Goal: Task Accomplishment & Management: Manage account settings

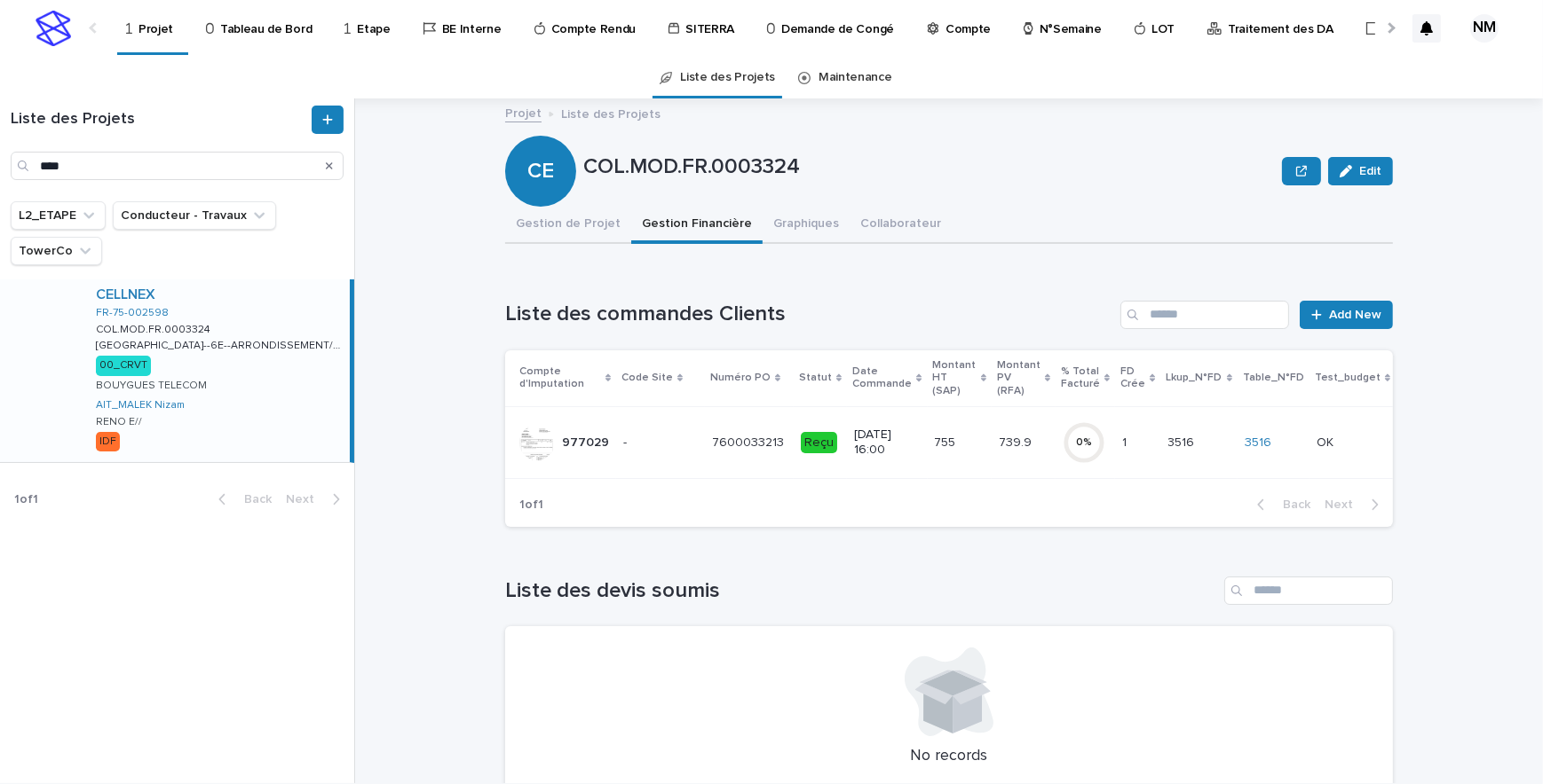
click at [706, 466] on td "7600033213 7600033213" at bounding box center [749, 441] width 89 height 72
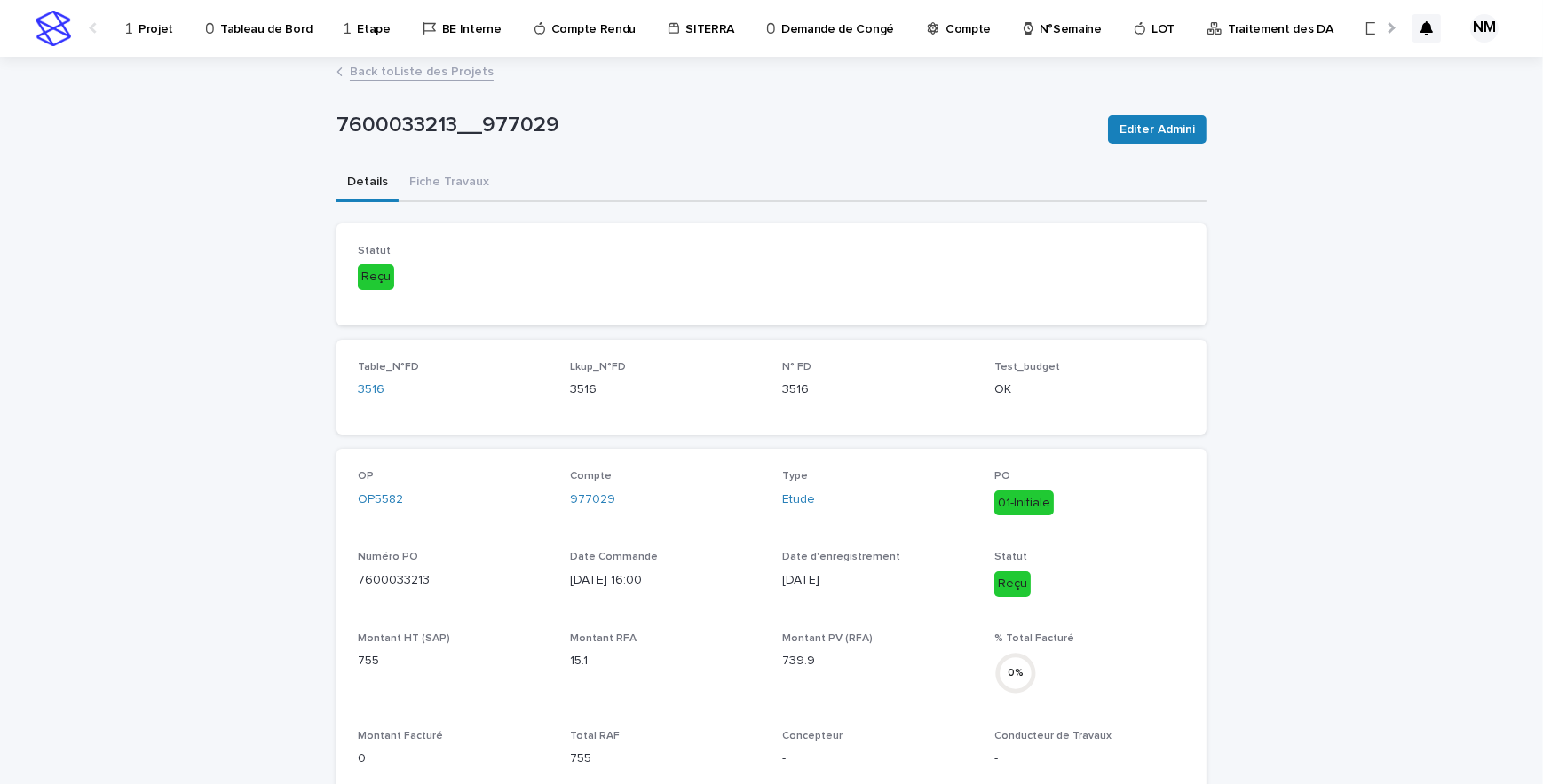
click at [420, 168] on button "Fiche Travaux" at bounding box center [449, 183] width 102 height 37
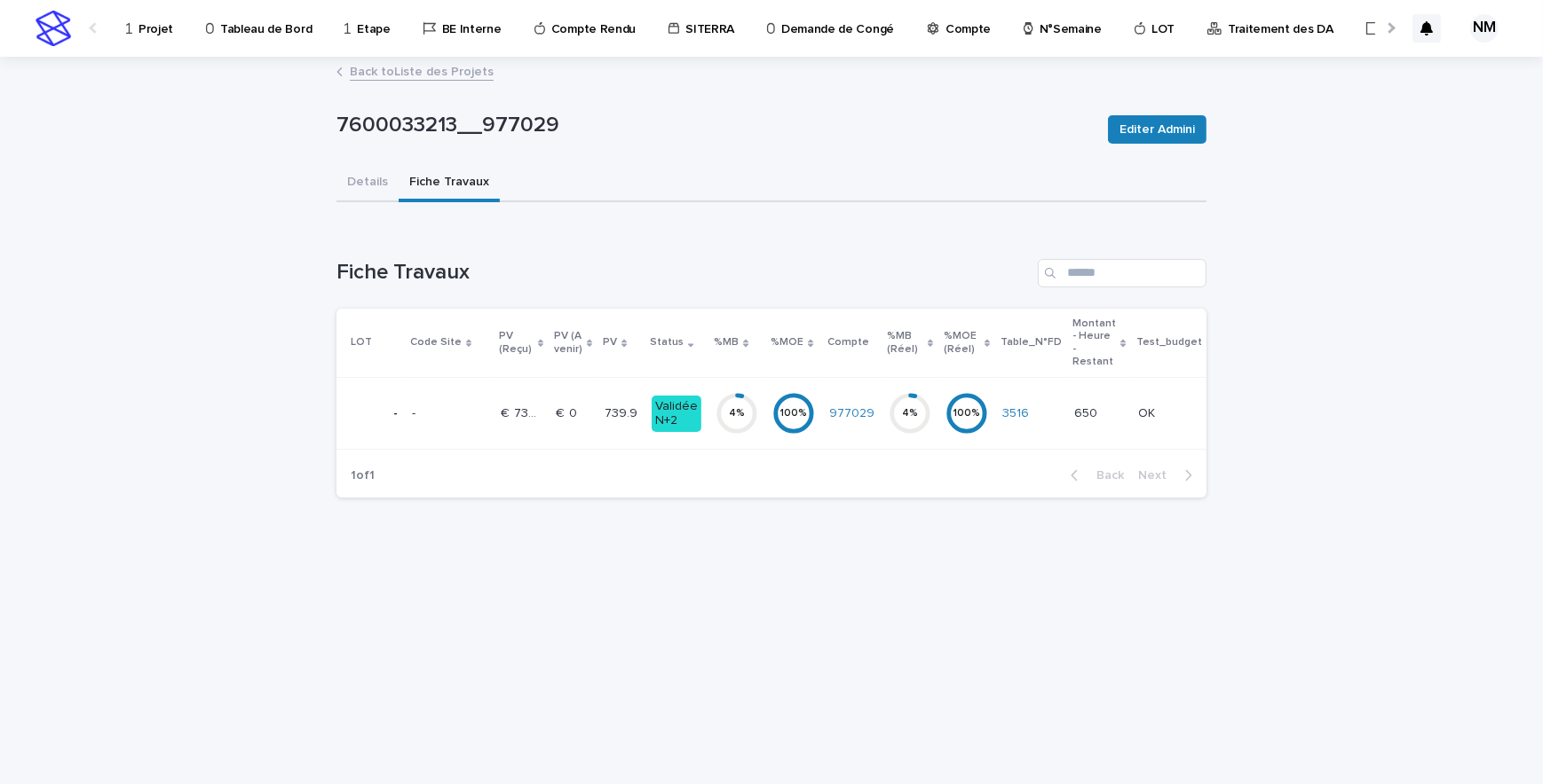
click at [372, 67] on link "Back to Liste des Projets" at bounding box center [421, 70] width 144 height 20
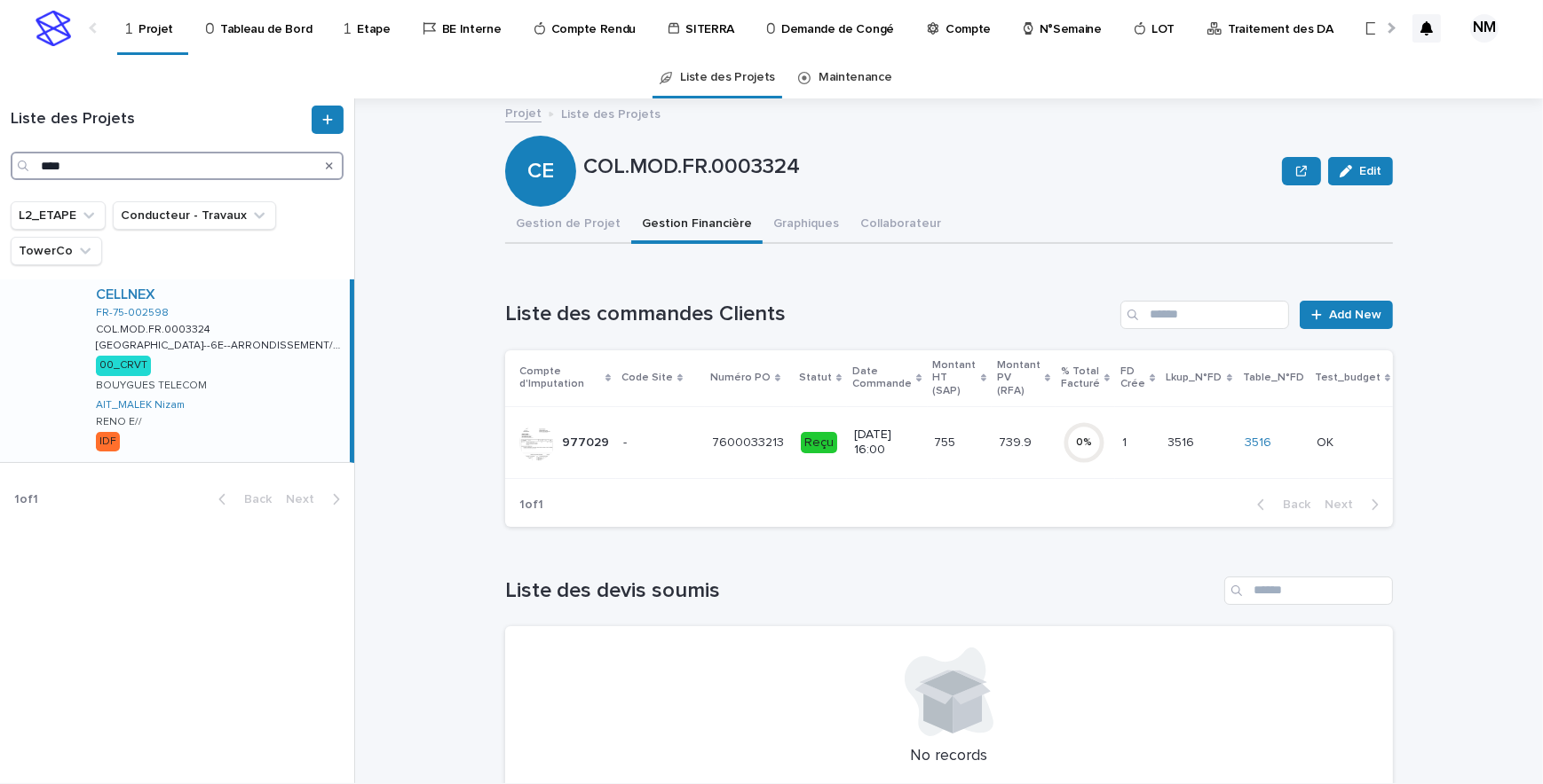
click at [122, 164] on input "****" at bounding box center [177, 166] width 333 height 29
type input "*"
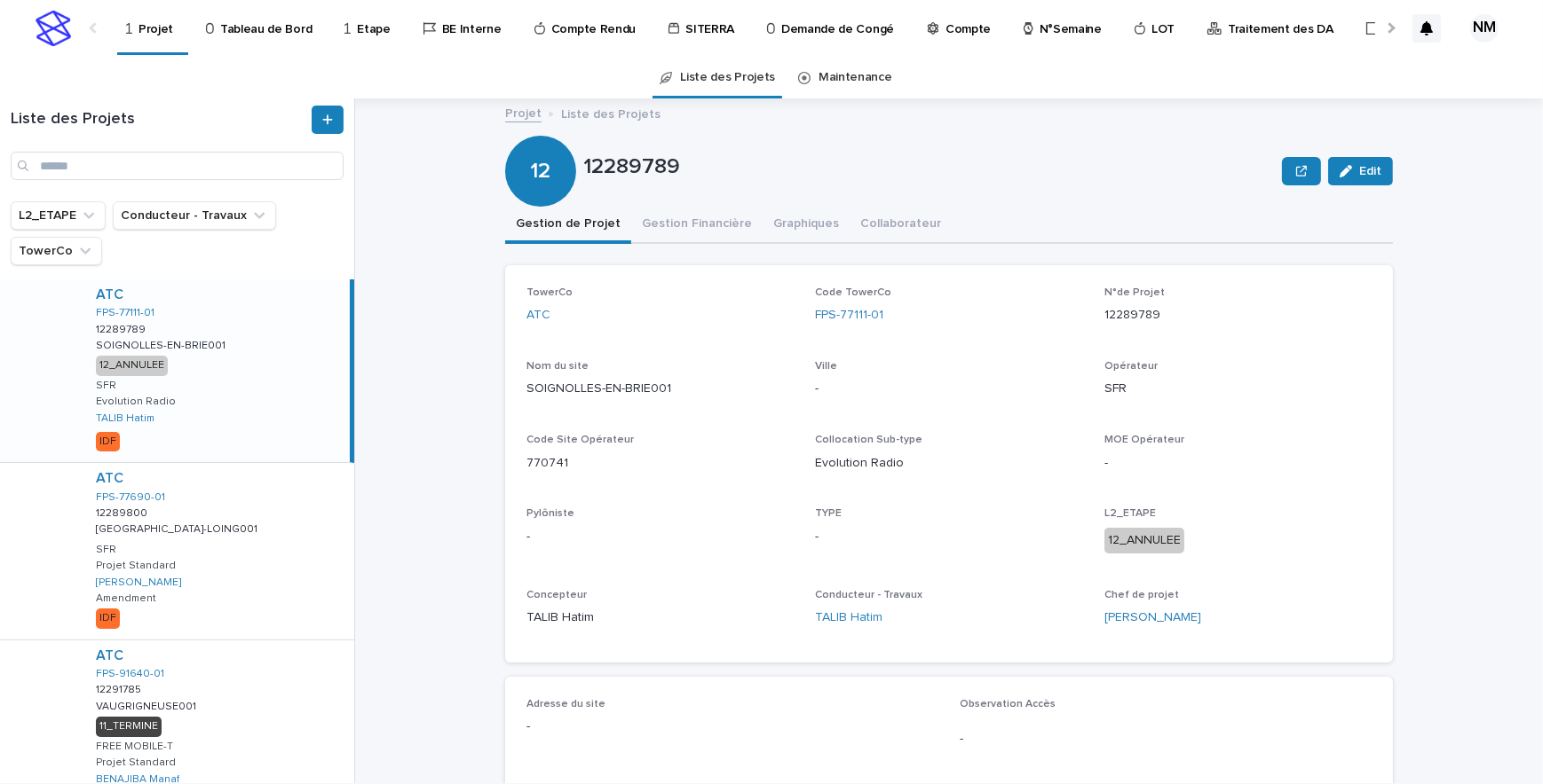
click at [258, 21] on p "Tableau de Bord" at bounding box center [265, 18] width 91 height 37
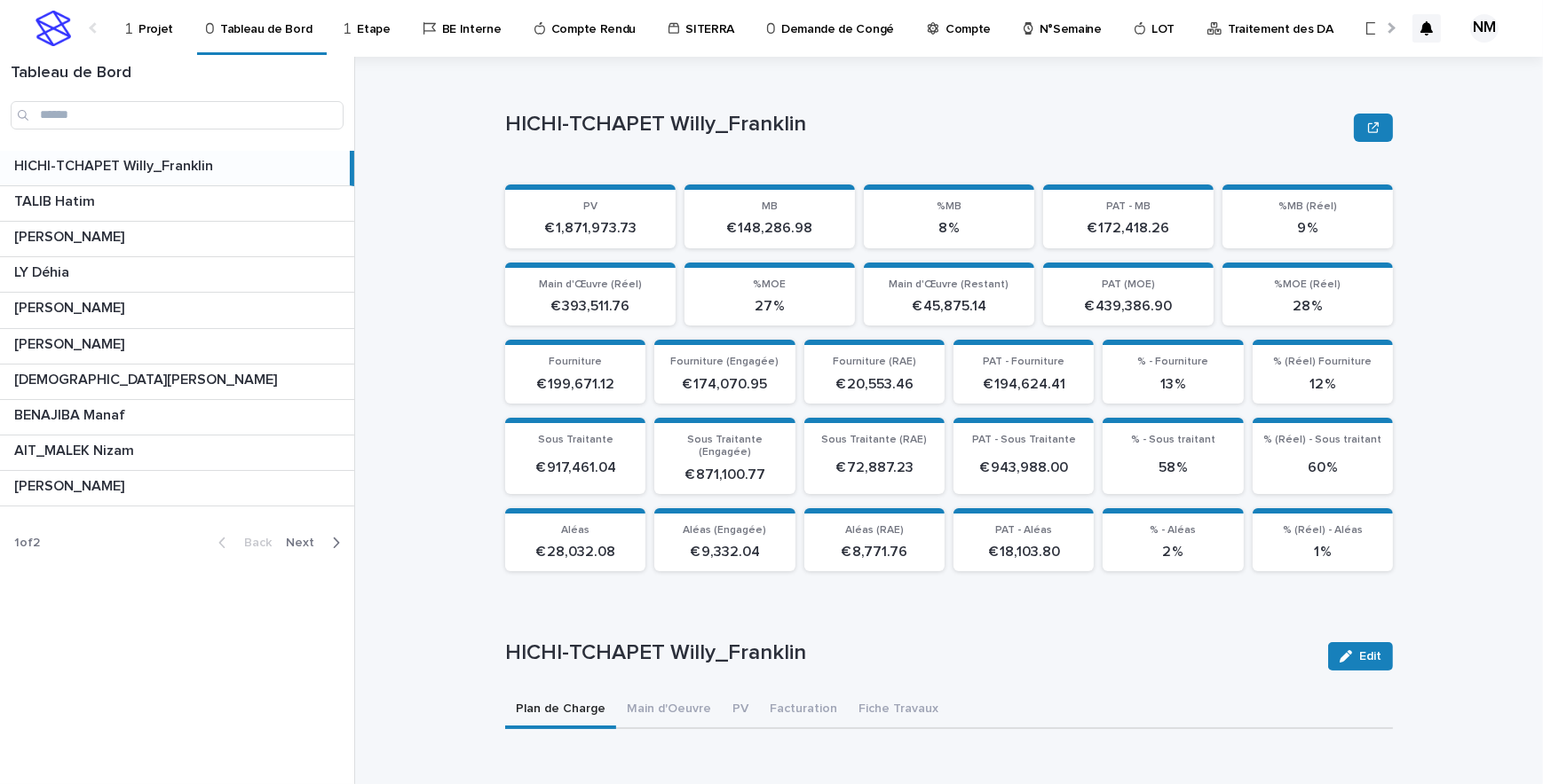
click at [336, 543] on icon "button" at bounding box center [336, 543] width 8 height 16
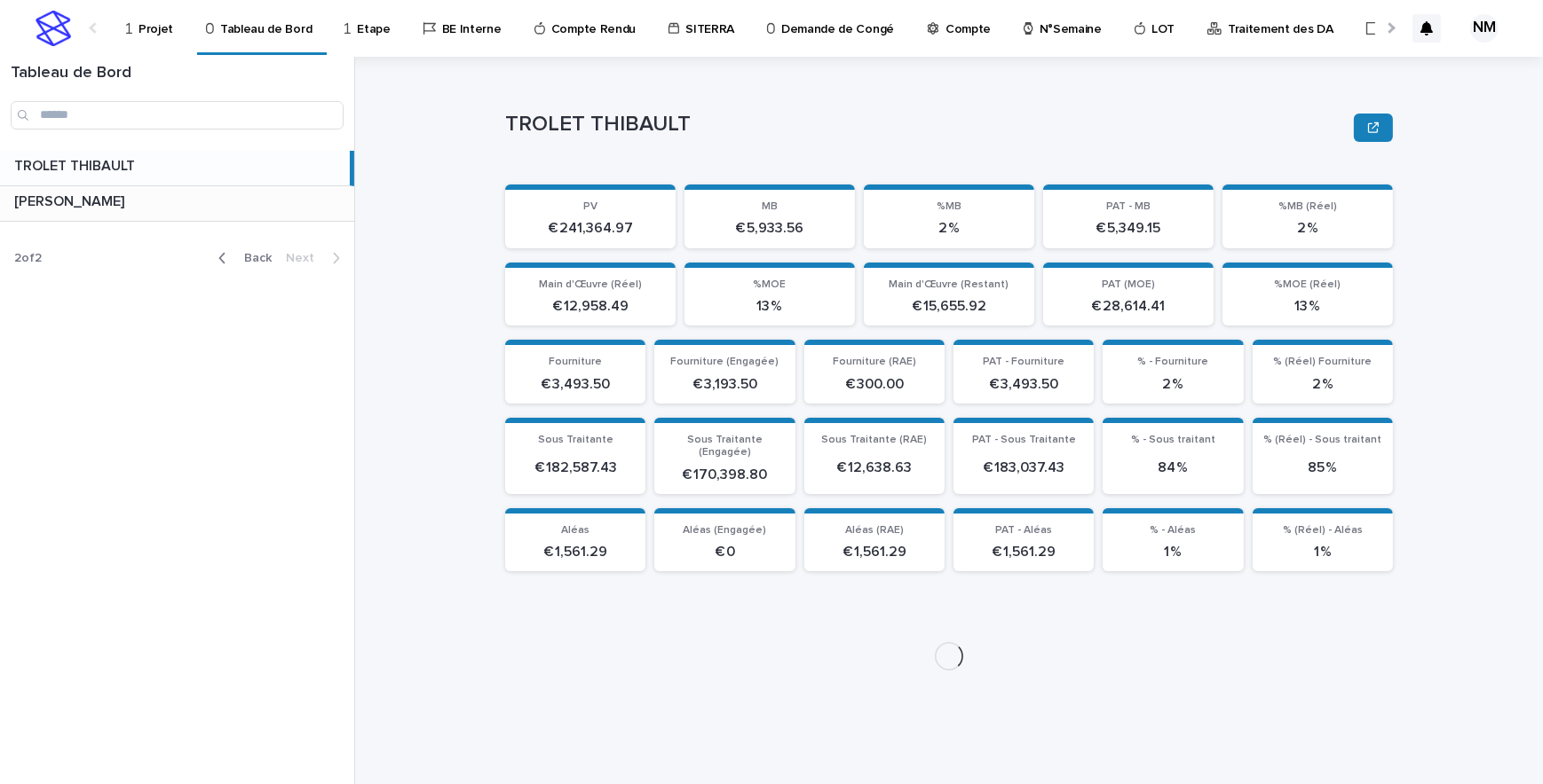
click at [142, 203] on p at bounding box center [181, 202] width 333 height 17
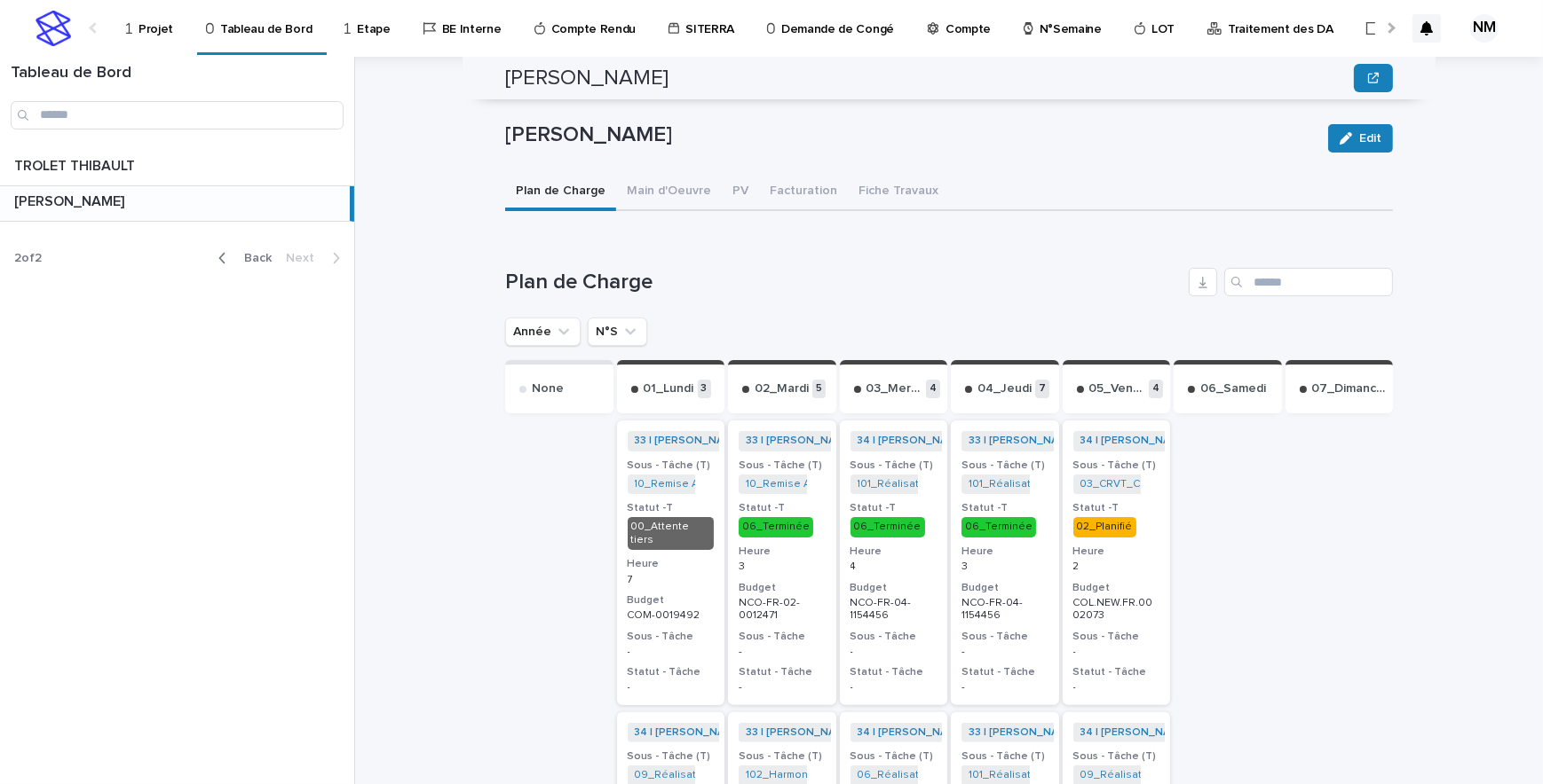
scroll to position [520, 0]
drag, startPoint x: 621, startPoint y: 303, endPoint x: 661, endPoint y: 407, distance: 111.4
click at [620, 316] on button "N°S" at bounding box center [617, 330] width 59 height 29
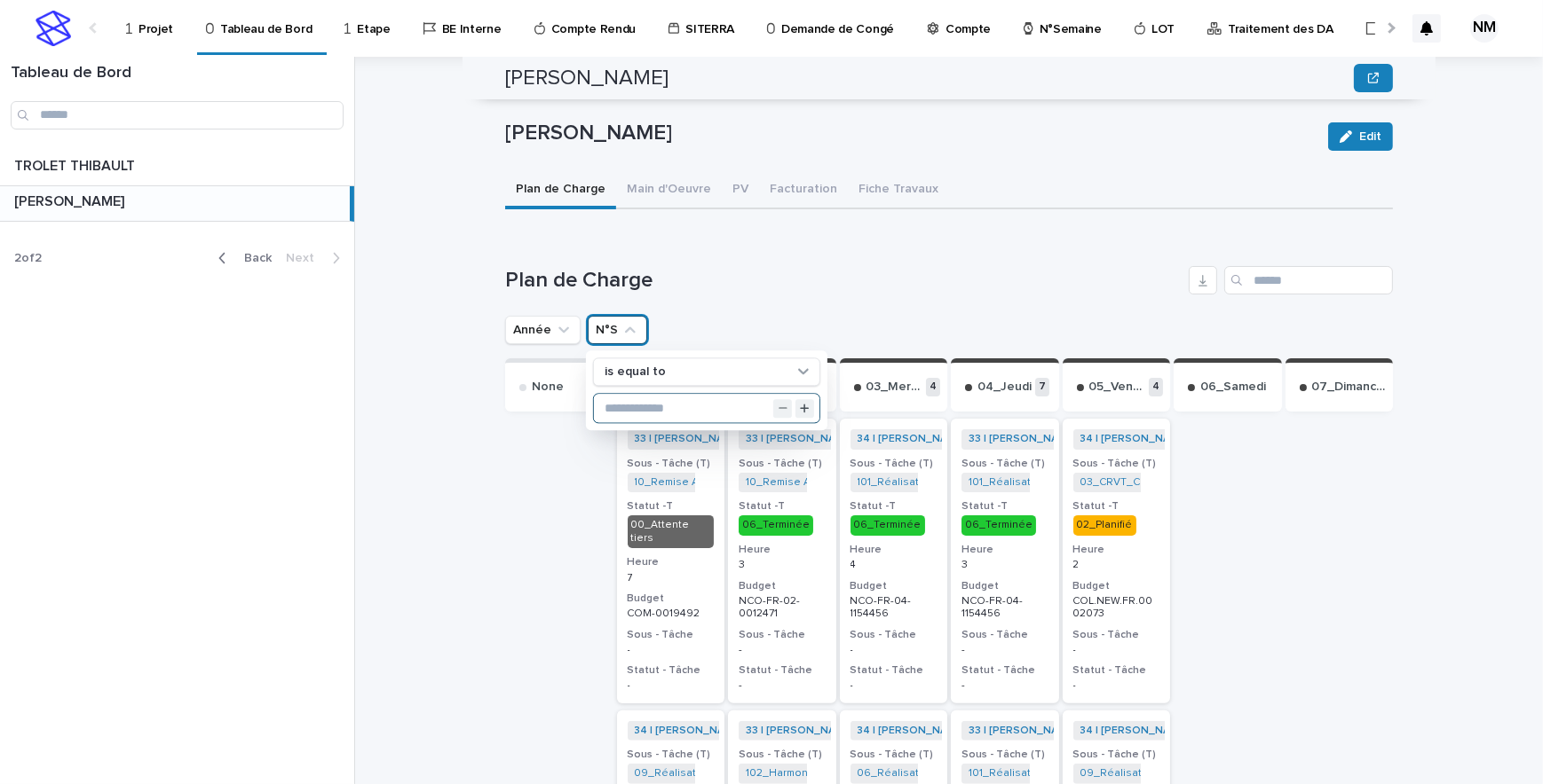
click at [639, 394] on input "text" at bounding box center [706, 409] width 225 height 29
type input "**"
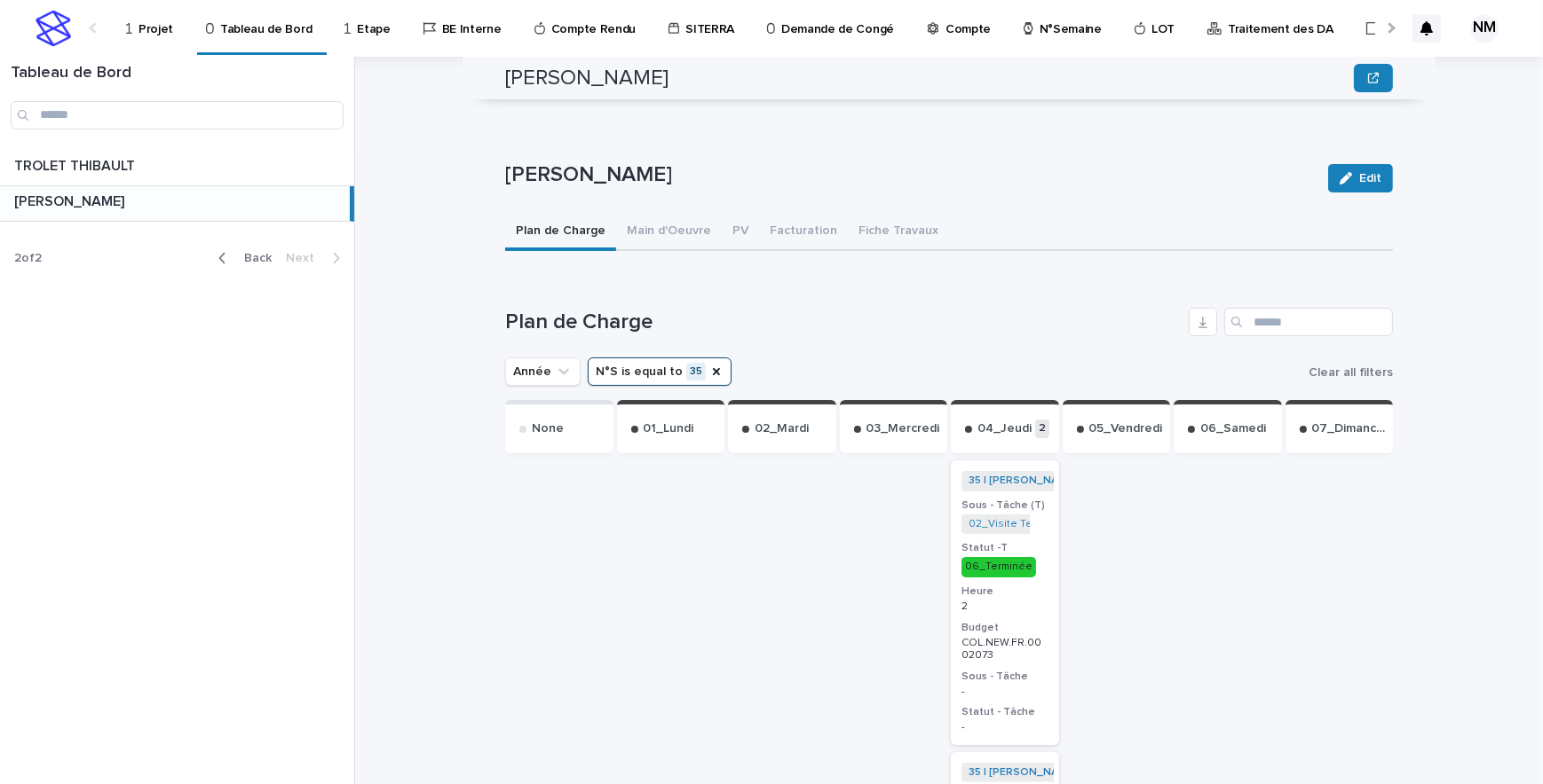
scroll to position [381, 0]
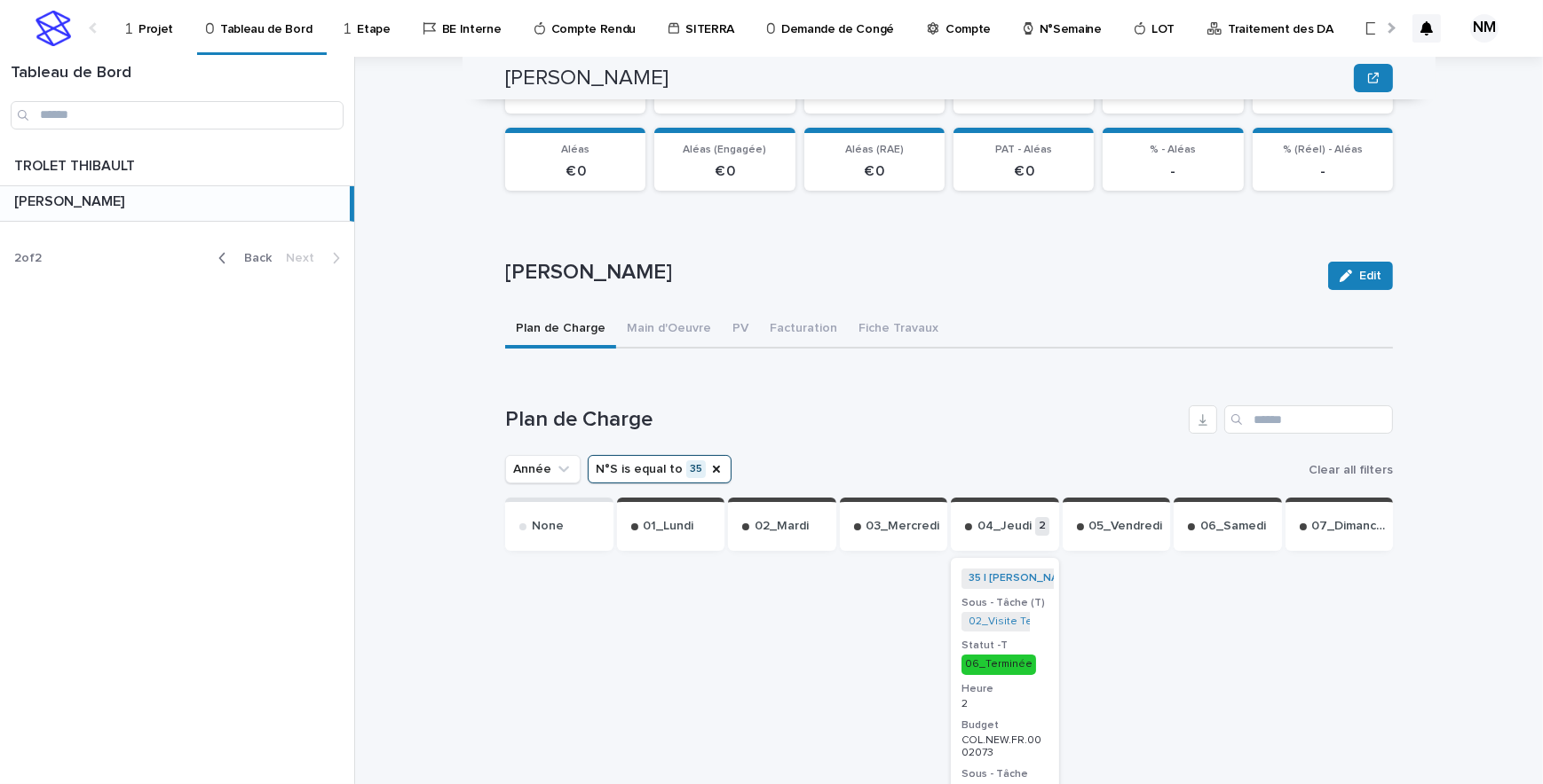
click at [148, 15] on p "Projet" at bounding box center [156, 18] width 34 height 37
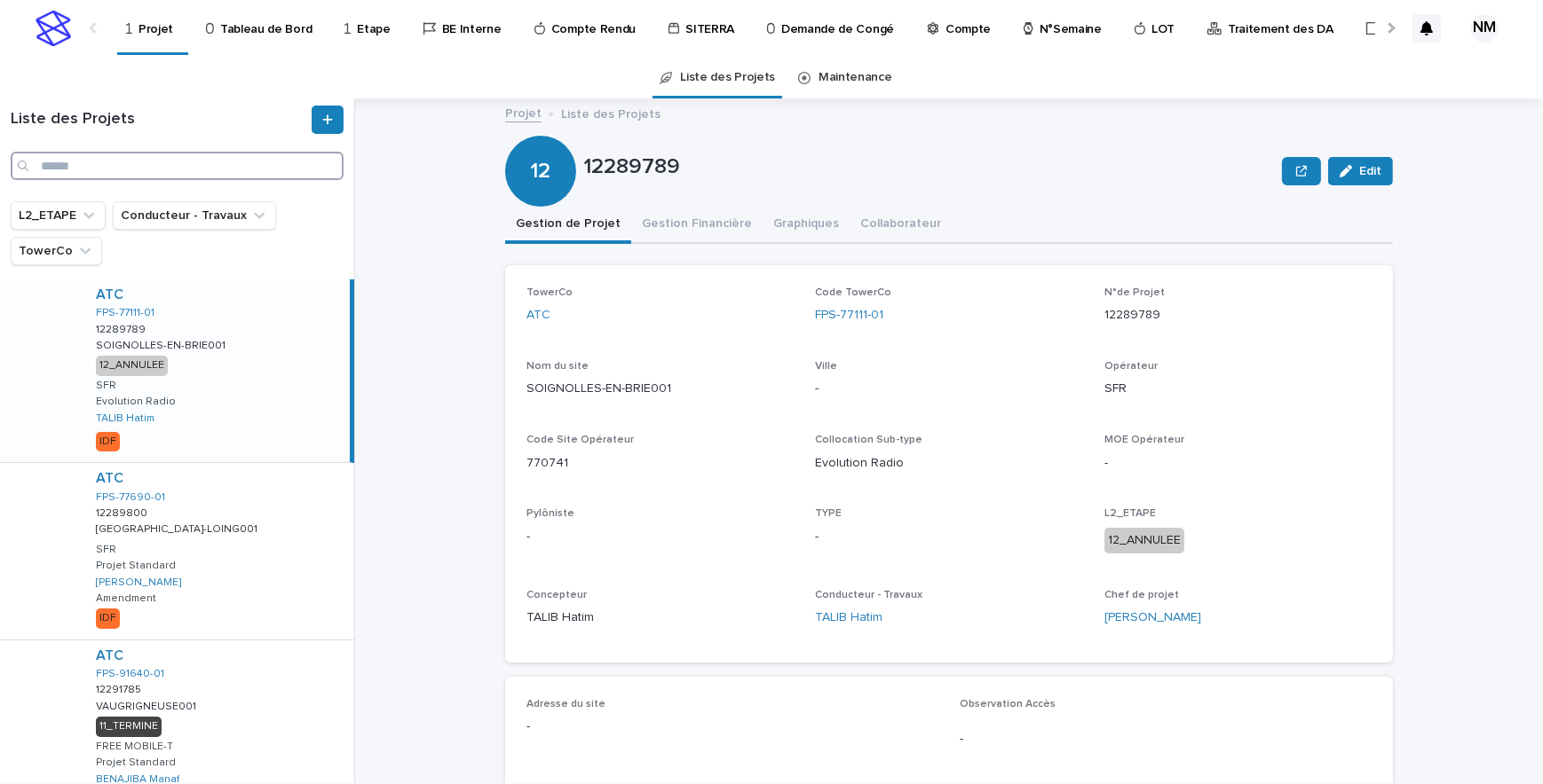
click at [115, 173] on input "Search" at bounding box center [177, 166] width 333 height 29
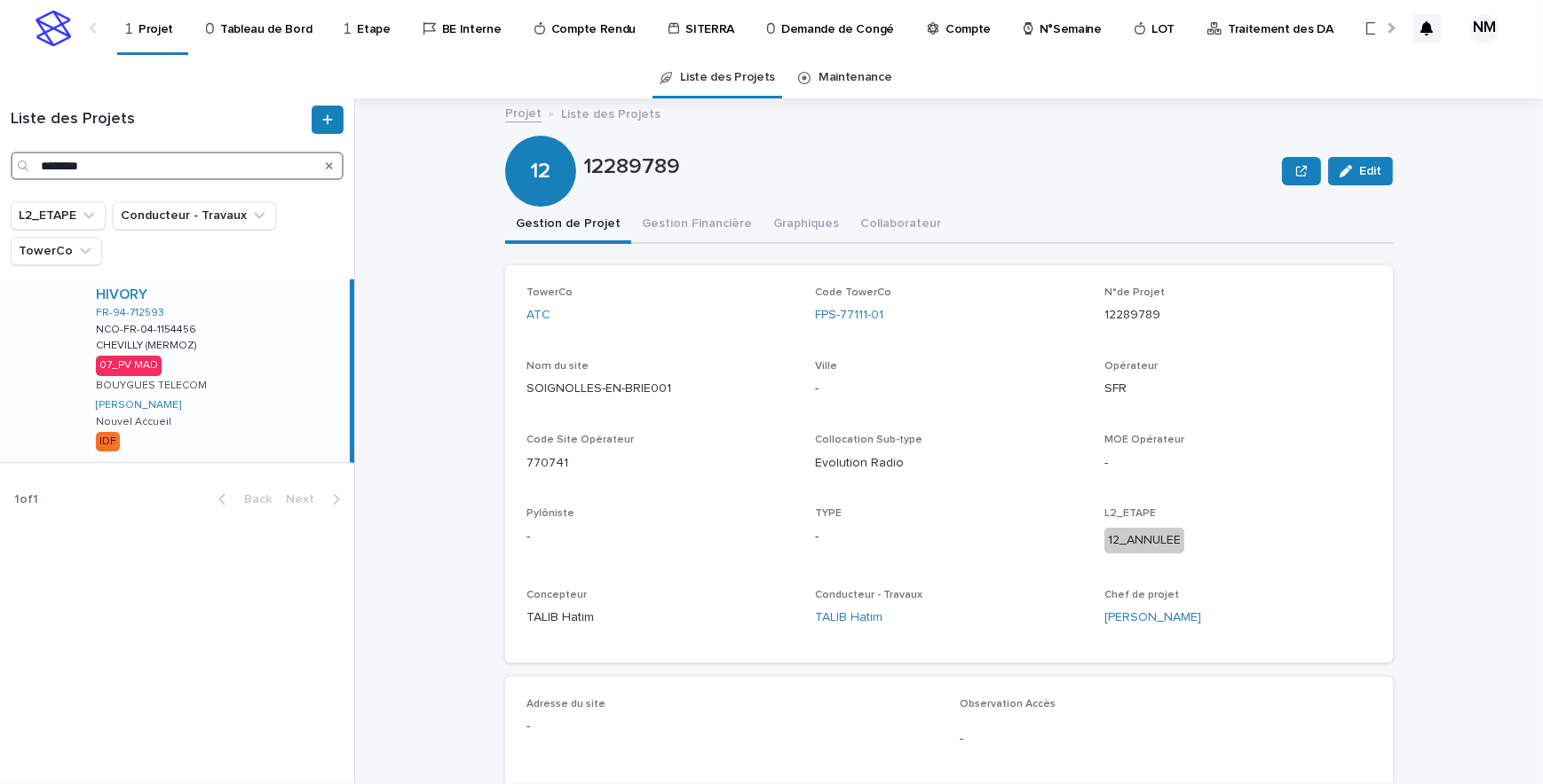
type input "********"
click at [273, 371] on div "HIVORY FR-94-712593 NCO-FR-04-1154456 NCO-FR-04-1154456 CHEVILLY (MERMOZ) CHEVI…" at bounding box center [216, 370] width 268 height 183
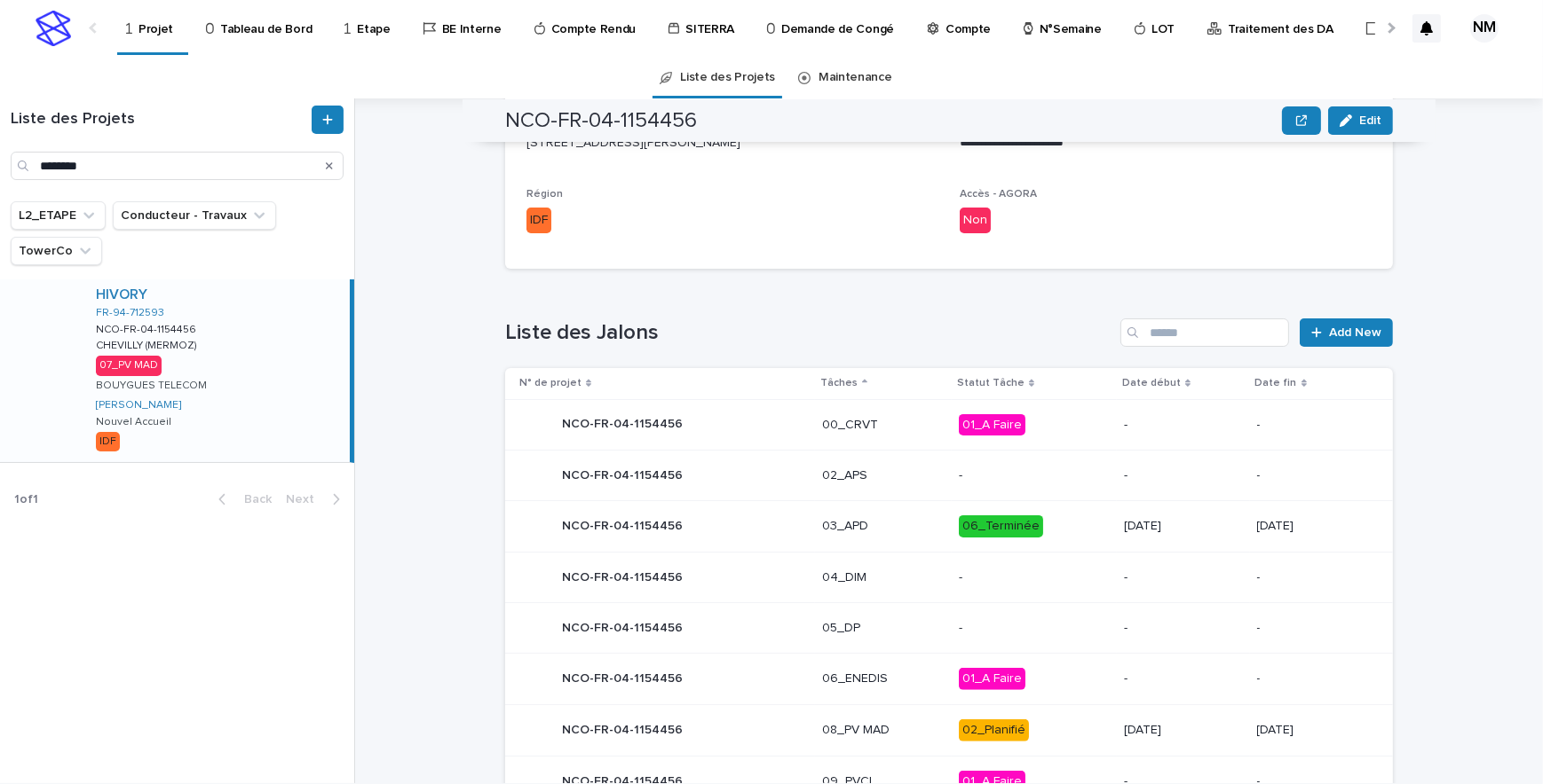
scroll to position [751, 0]
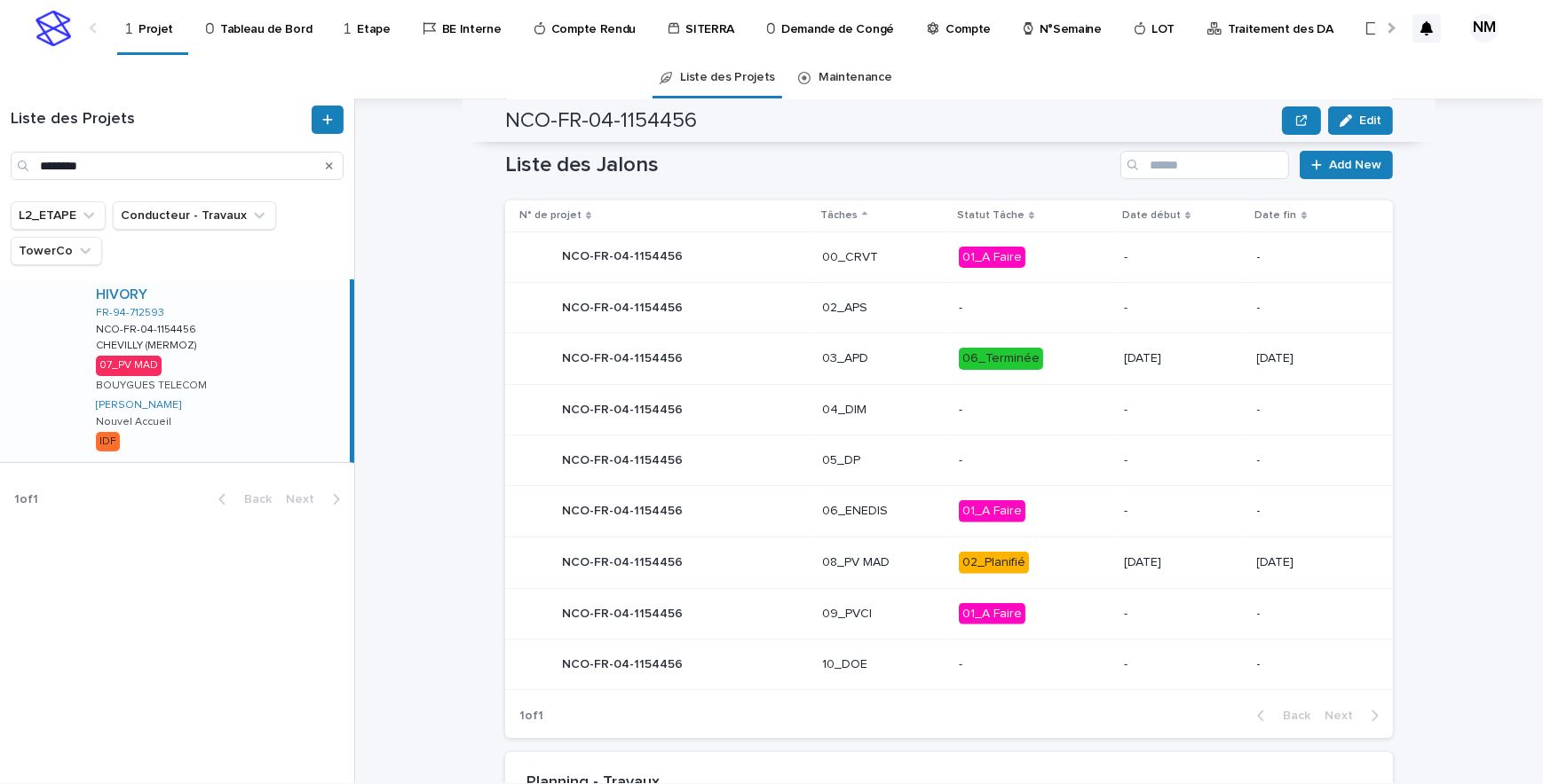
click at [1047, 559] on p "02_Planifié" at bounding box center [1034, 562] width 151 height 22
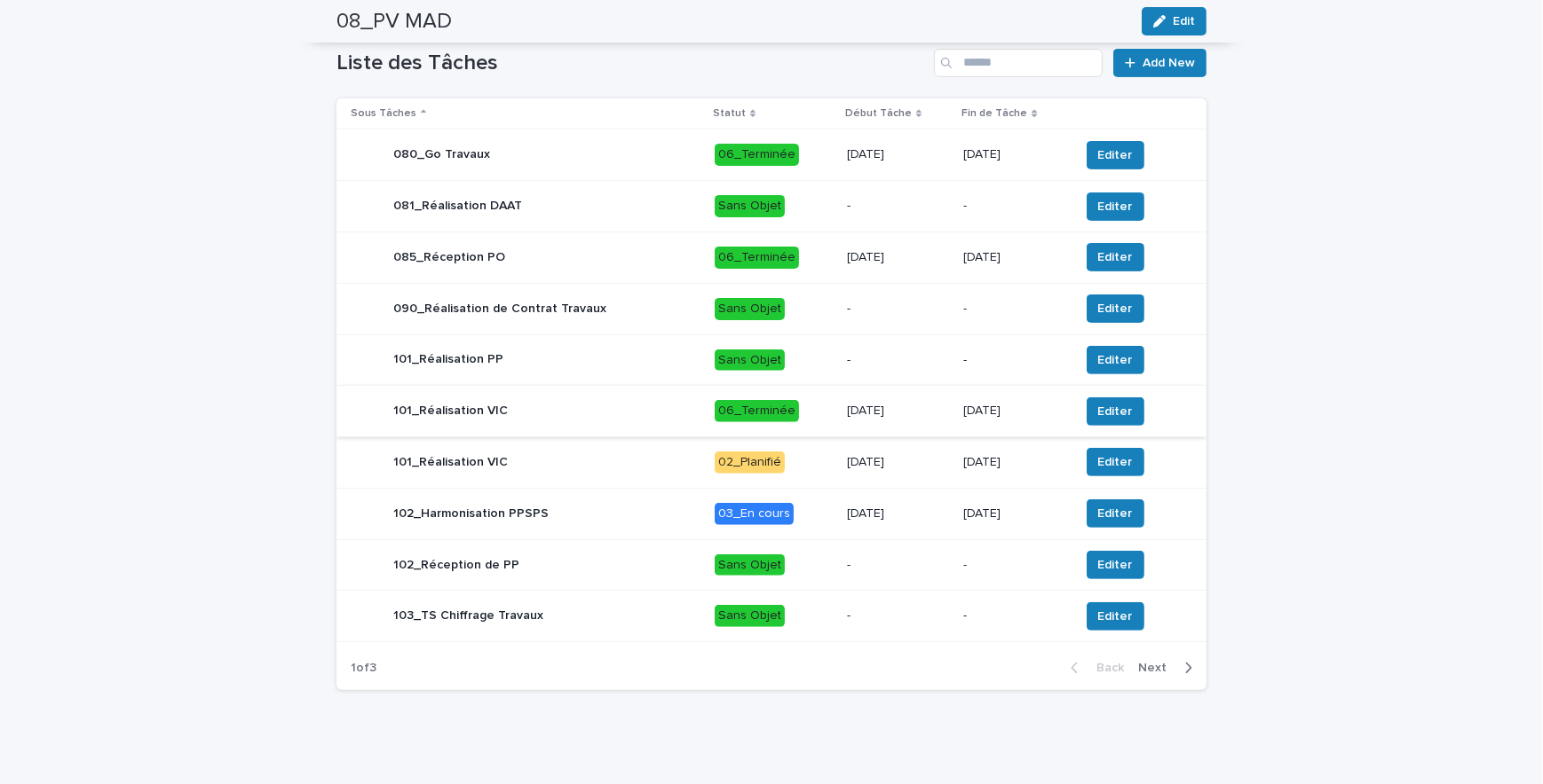
scroll to position [727, 0]
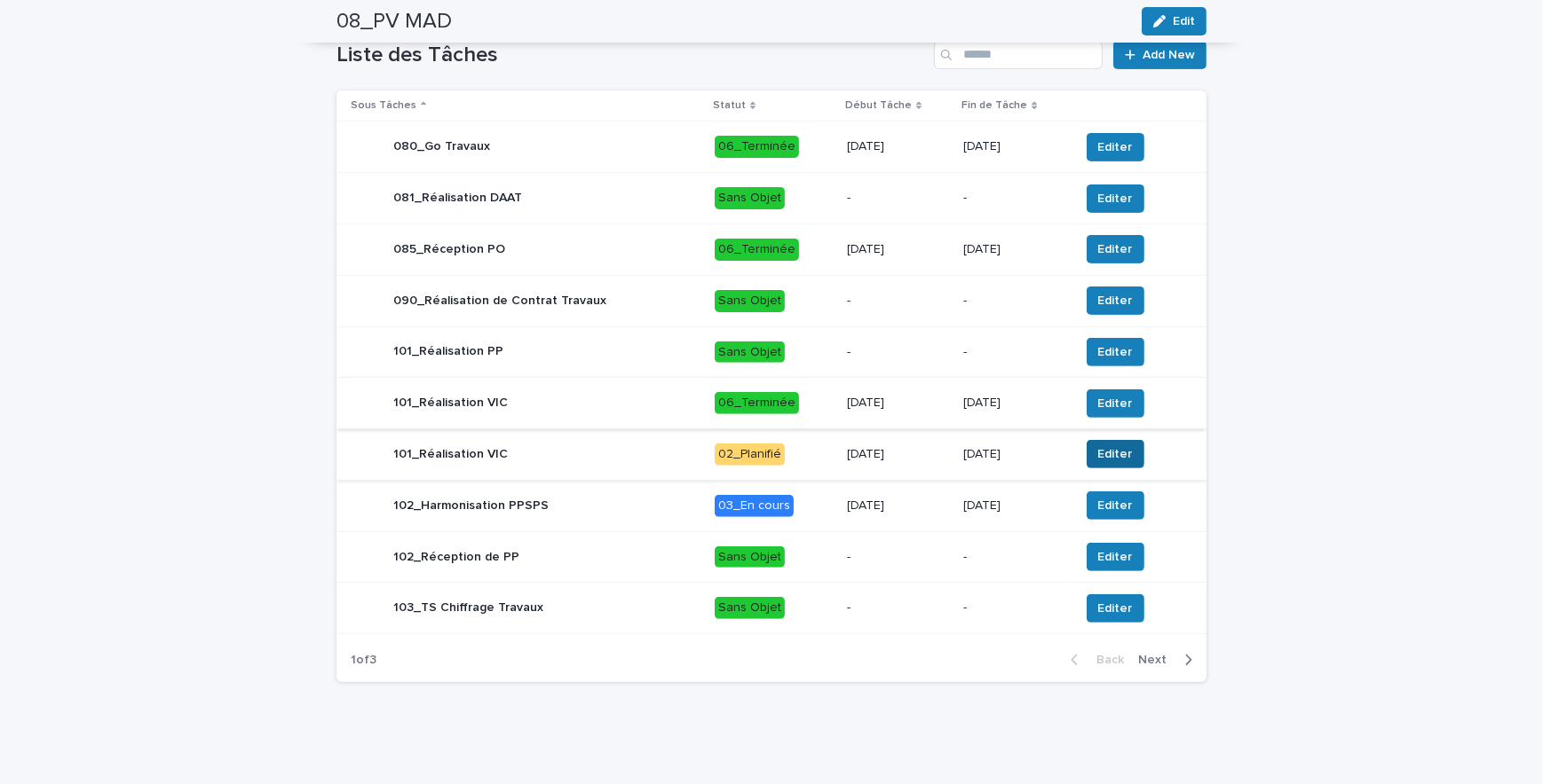
click at [1120, 455] on button "Editer" at bounding box center [1115, 455] width 57 height 29
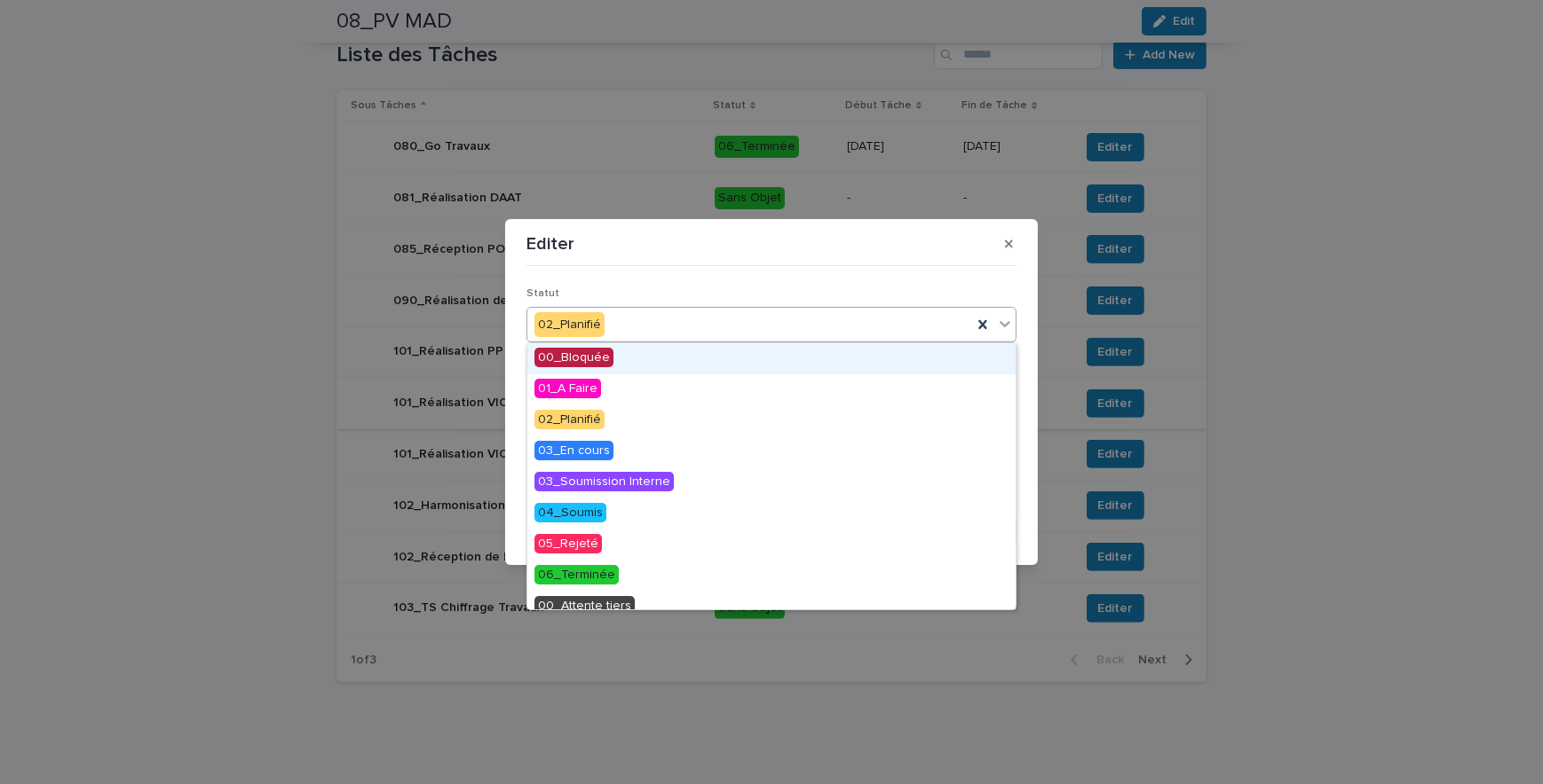
click at [666, 321] on div "02_Planifié" at bounding box center [749, 325] width 444 height 30
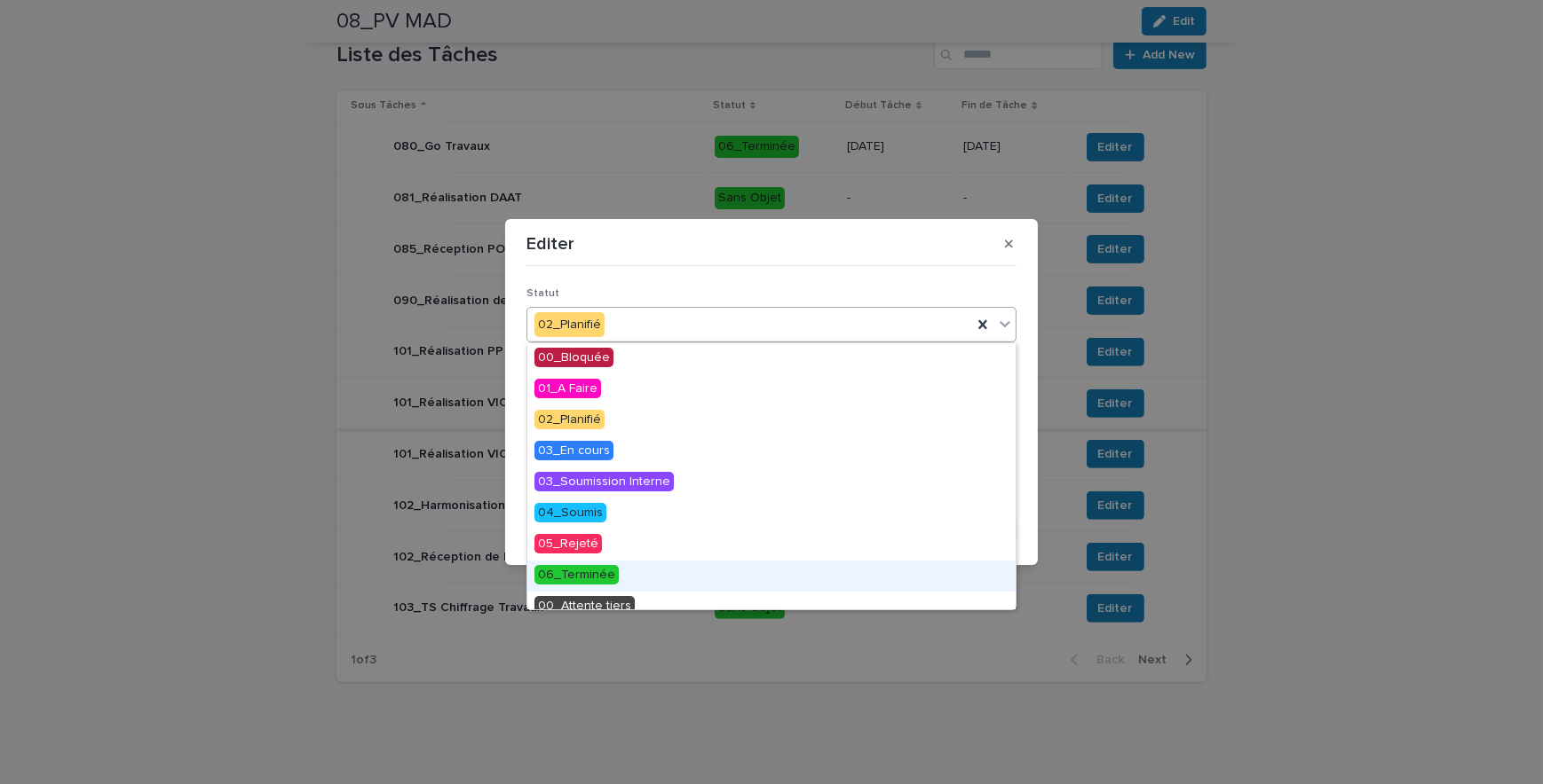
scroll to position [76, 0]
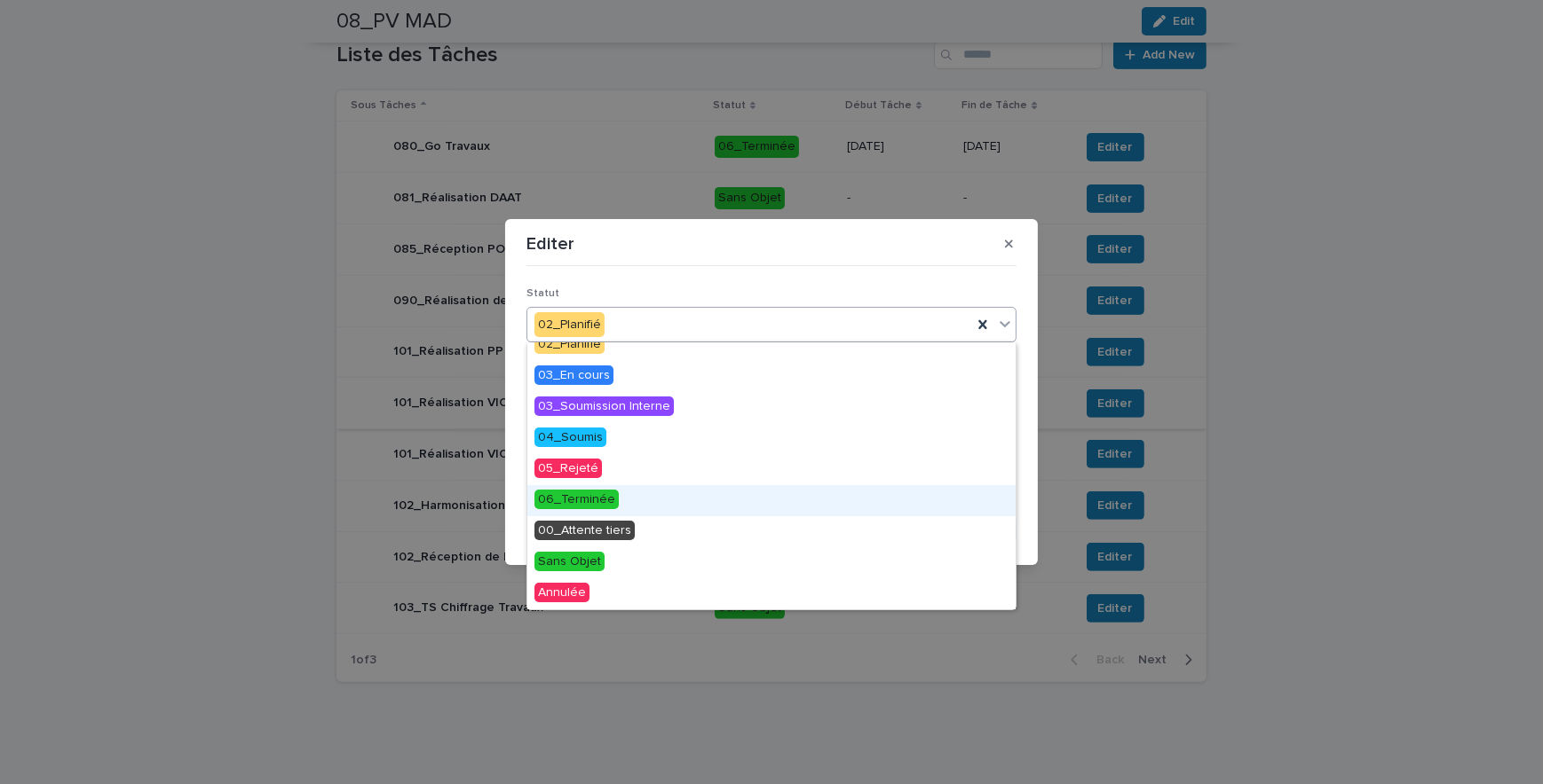
click at [586, 502] on span "06_Terminée" at bounding box center [577, 500] width 84 height 19
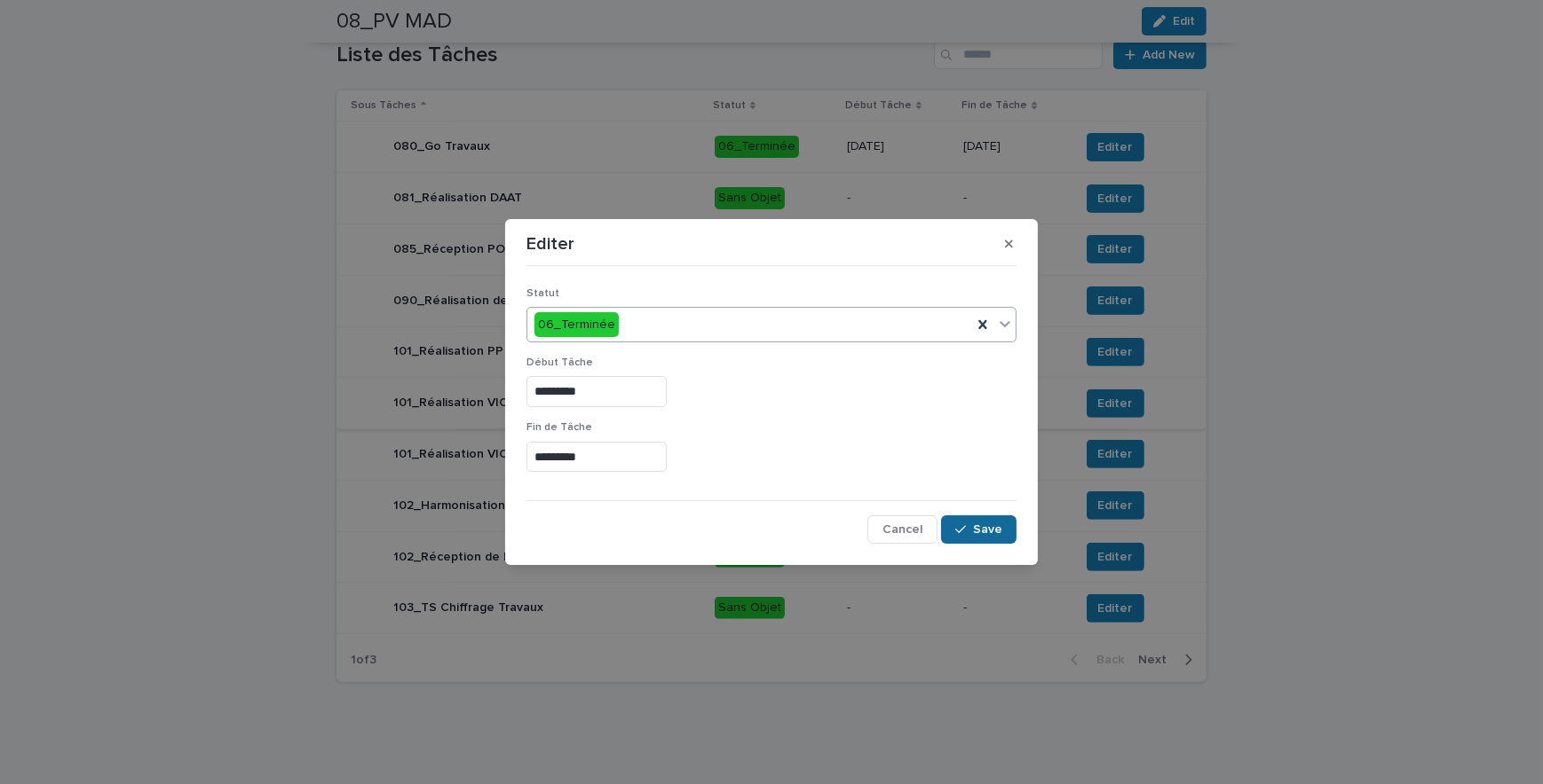
click at [989, 525] on span "Save" at bounding box center [987, 529] width 30 height 12
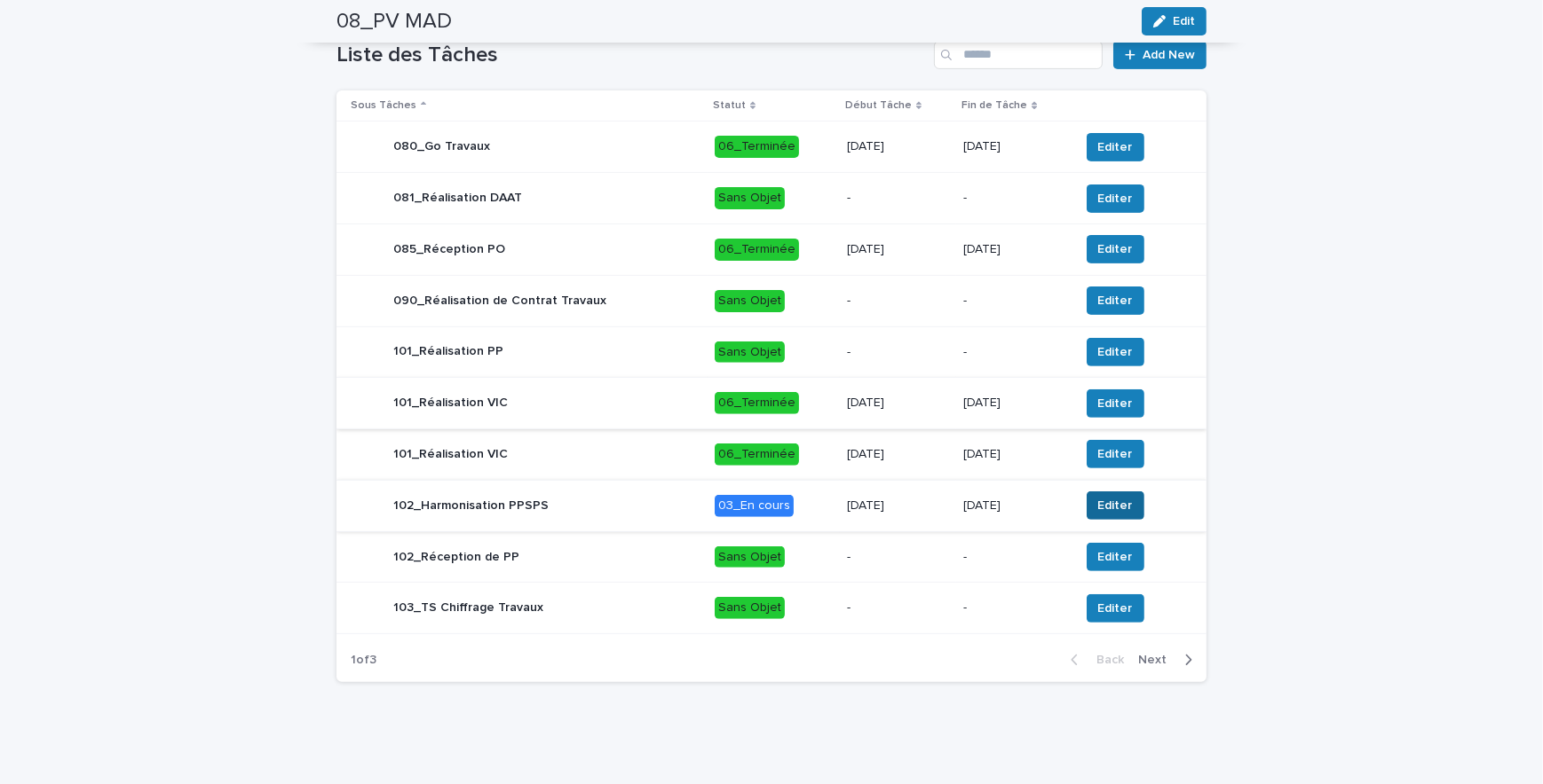
click at [1102, 501] on span "Editer" at bounding box center [1115, 505] width 34 height 18
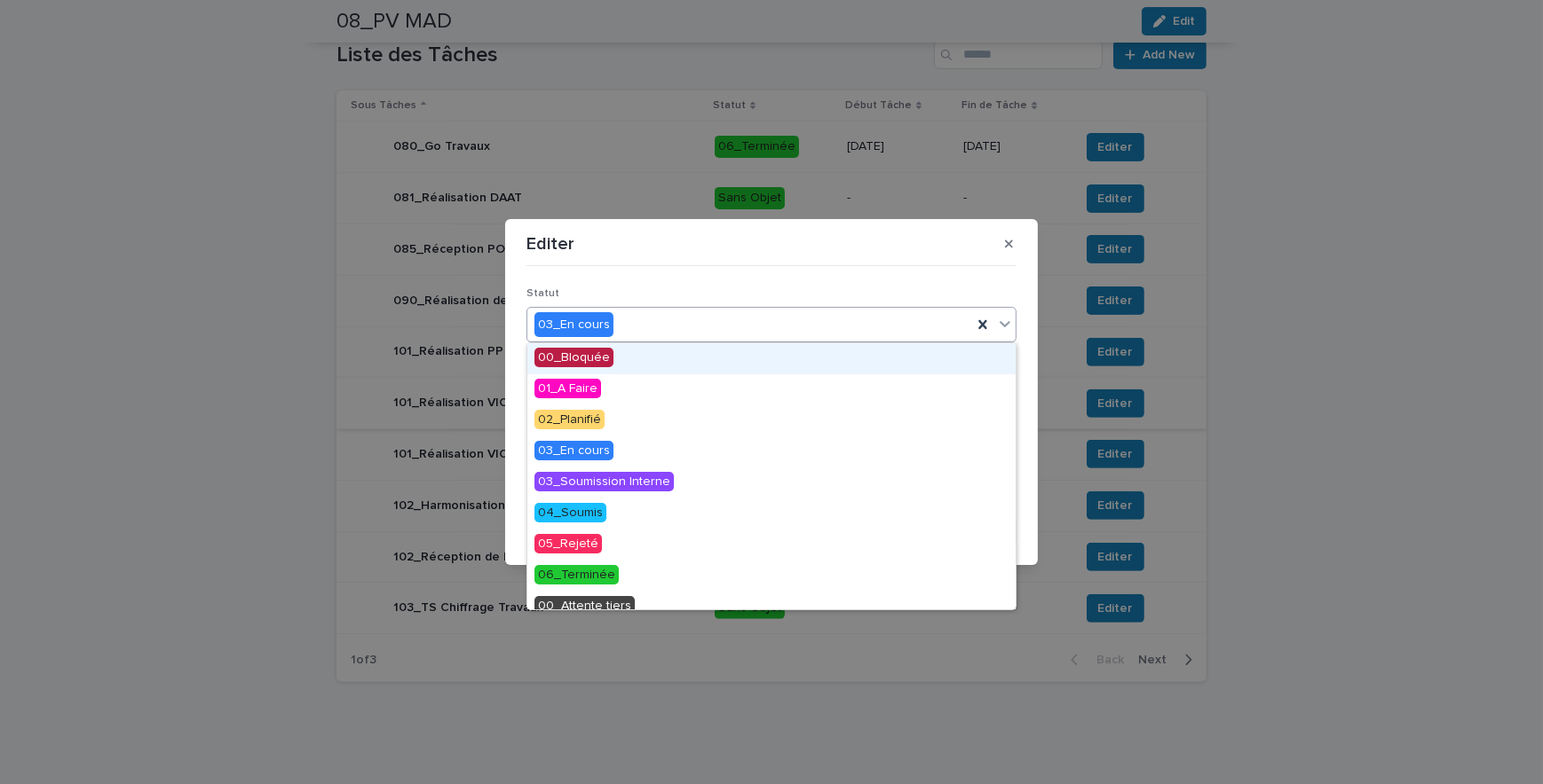
click at [647, 327] on div "03_En cours" at bounding box center [749, 325] width 444 height 30
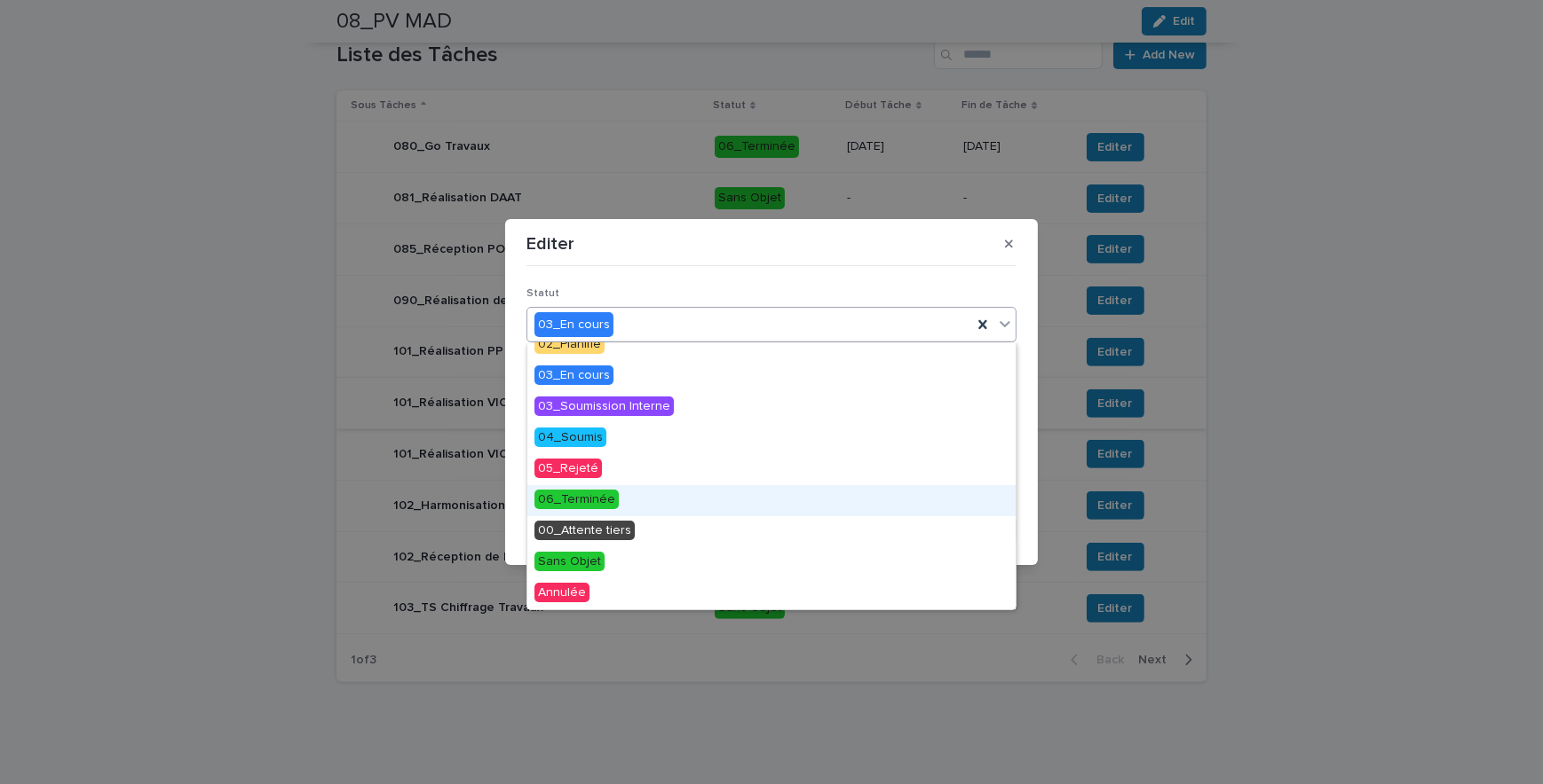
click at [586, 497] on span "06_Terminée" at bounding box center [577, 500] width 84 height 19
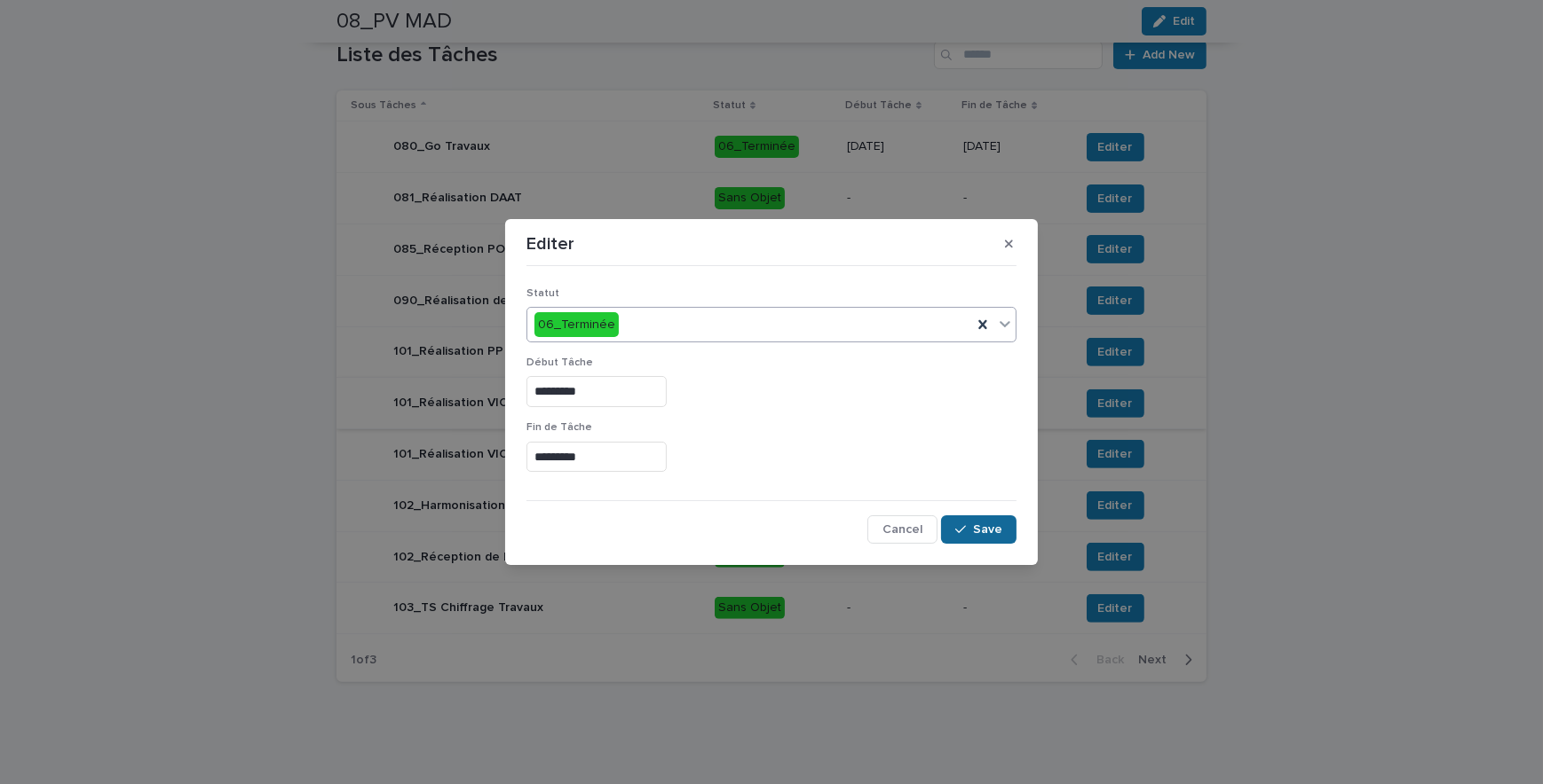
click at [984, 524] on span "Save" at bounding box center [987, 529] width 30 height 12
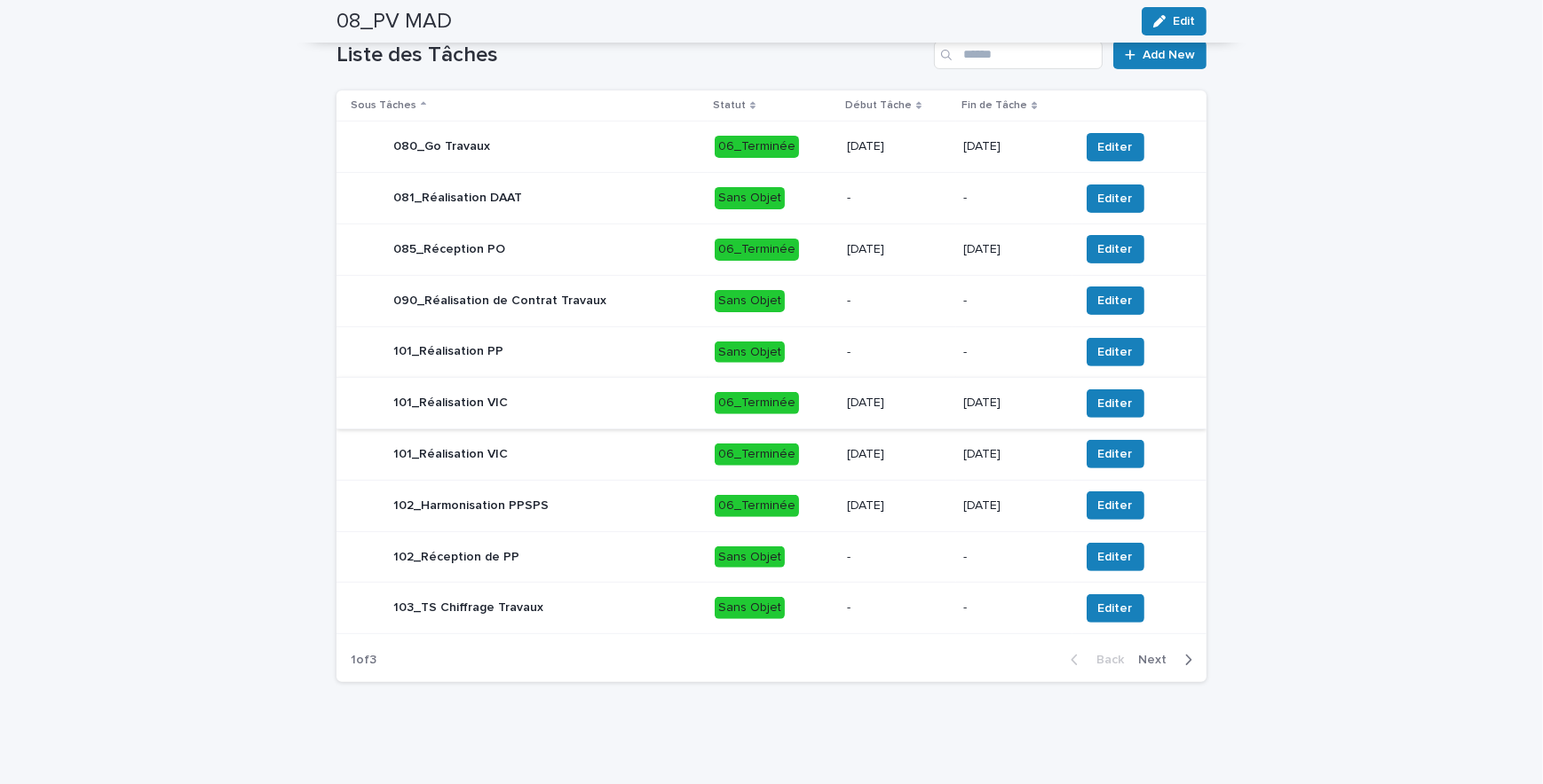
click at [1184, 657] on icon "button" at bounding box center [1188, 660] width 8 height 16
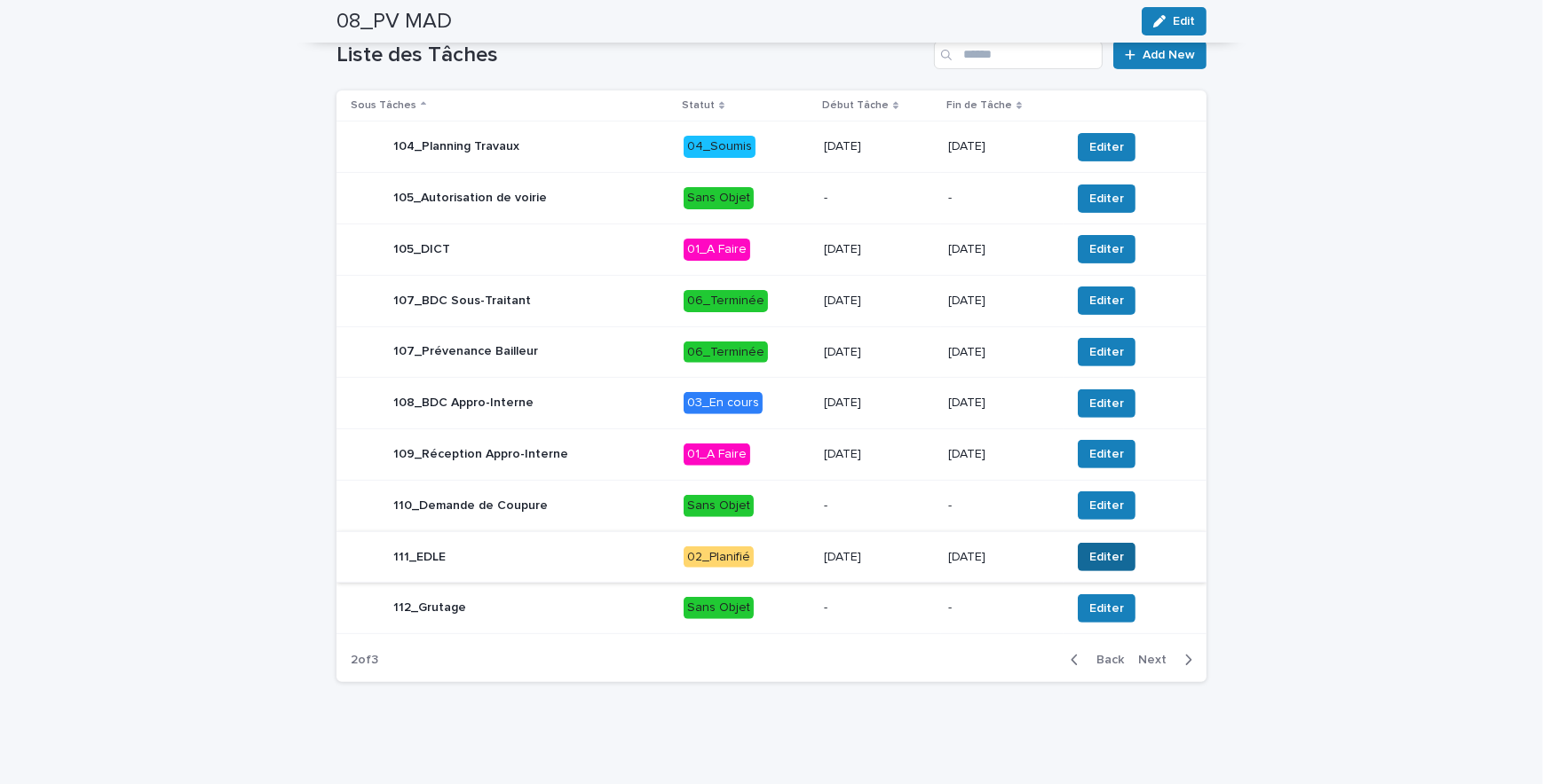
click at [1107, 562] on span "Editer" at bounding box center [1106, 557] width 34 height 18
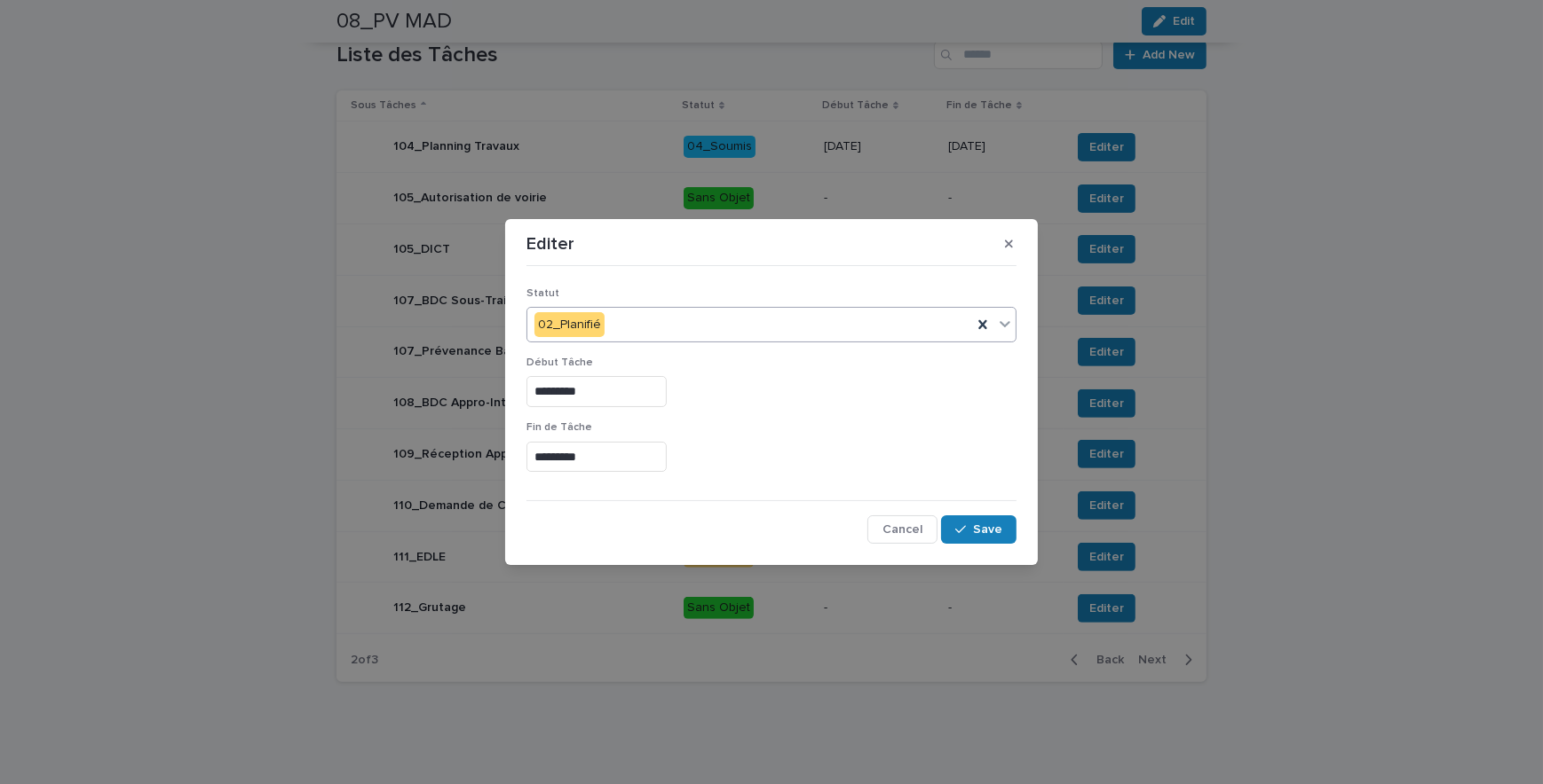
click at [665, 321] on div "02_Planifié" at bounding box center [749, 325] width 444 height 30
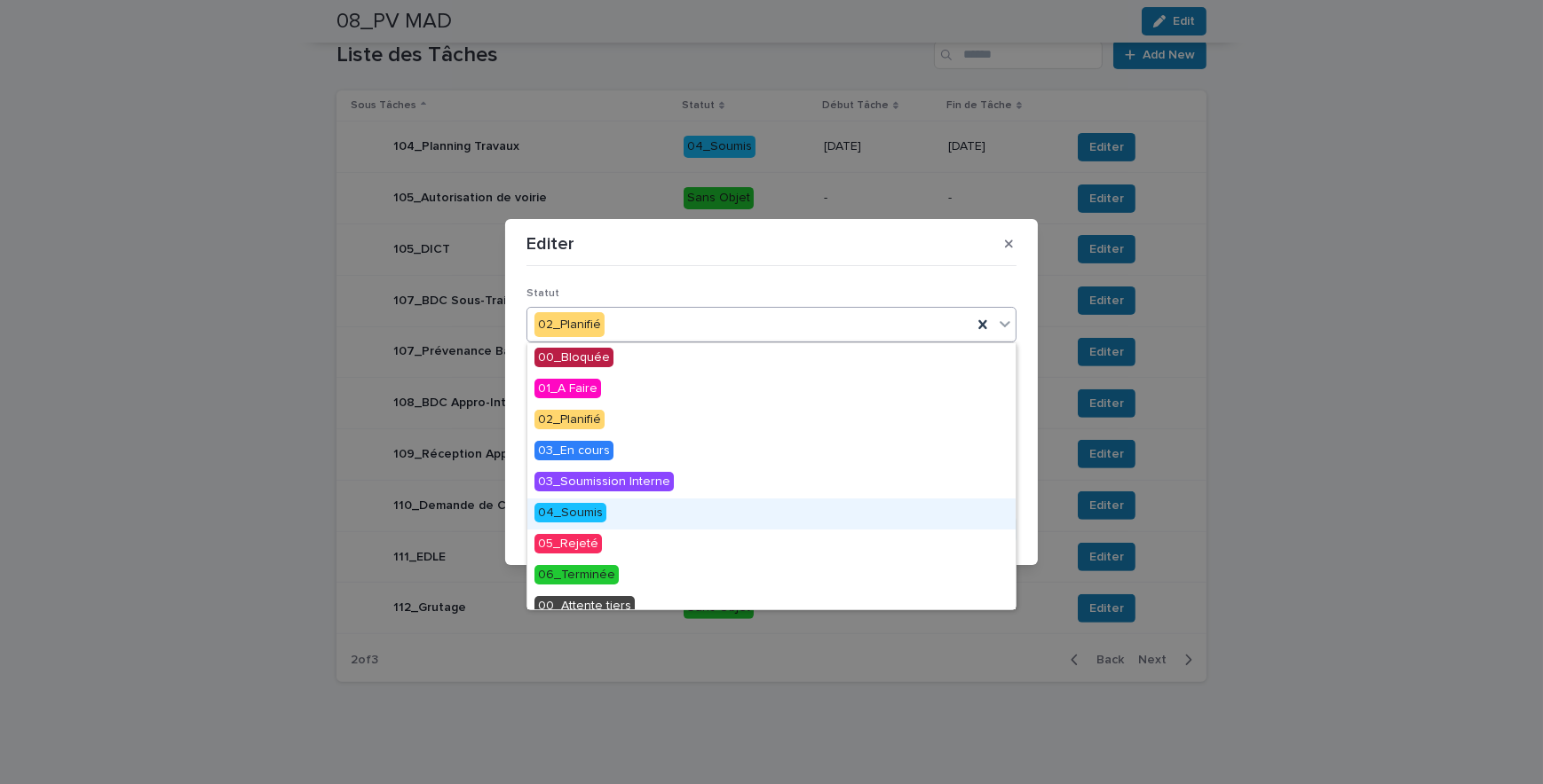
click at [581, 517] on span "04_Soumis" at bounding box center [570, 512] width 72 height 19
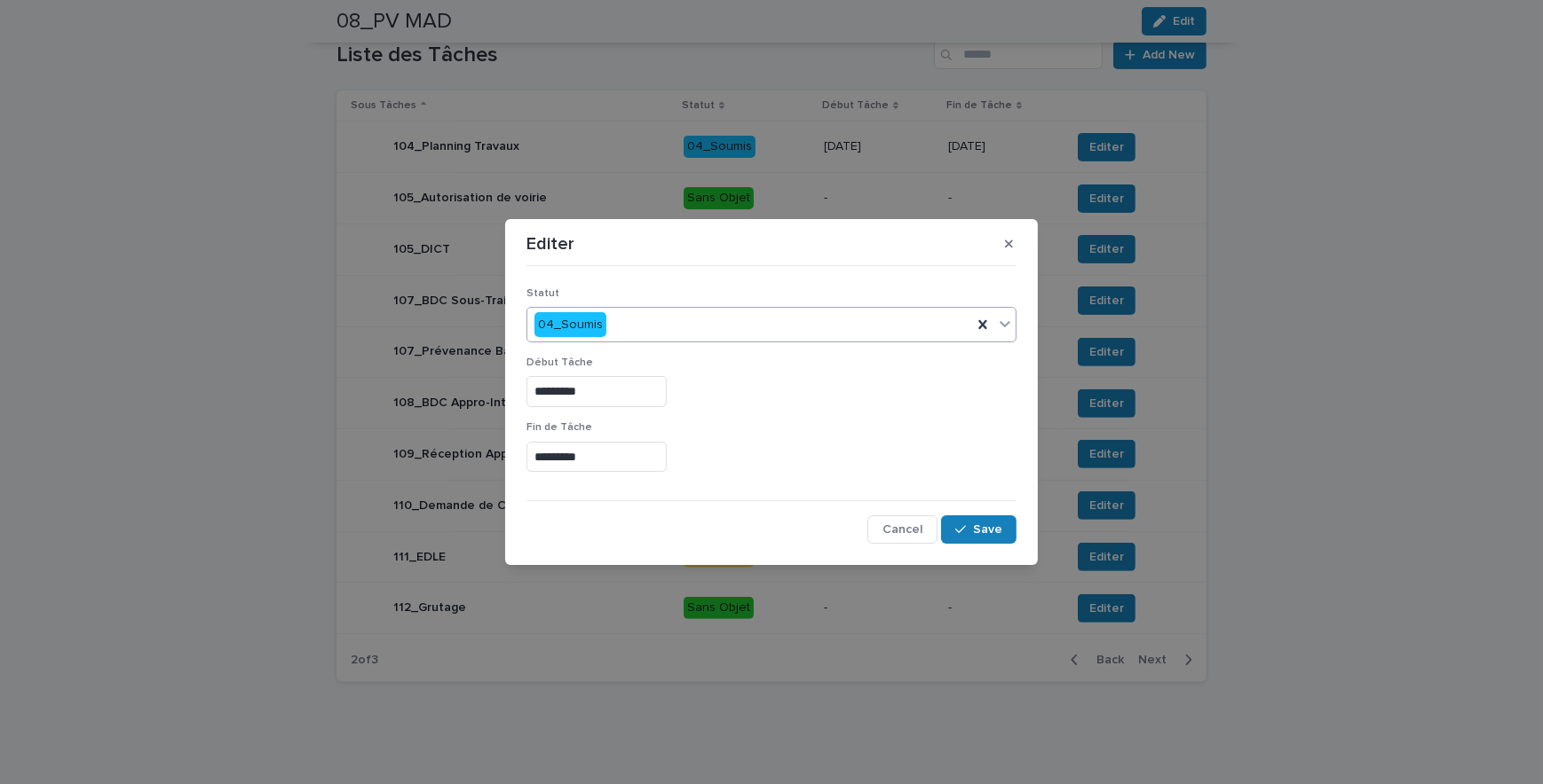
click at [616, 315] on div "04_Soumis" at bounding box center [749, 325] width 444 height 30
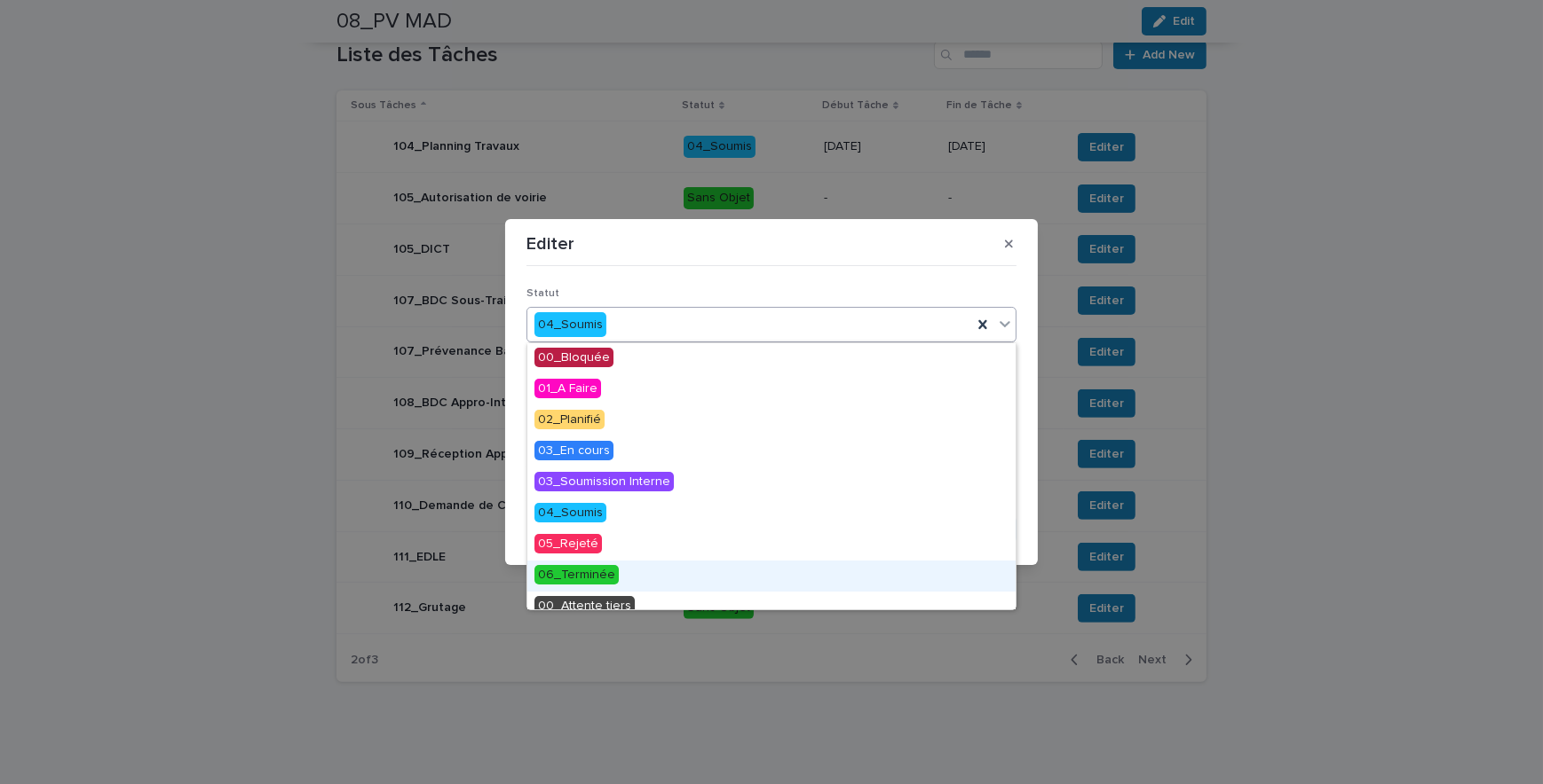
click at [591, 566] on span "06_Terminée" at bounding box center [577, 574] width 84 height 19
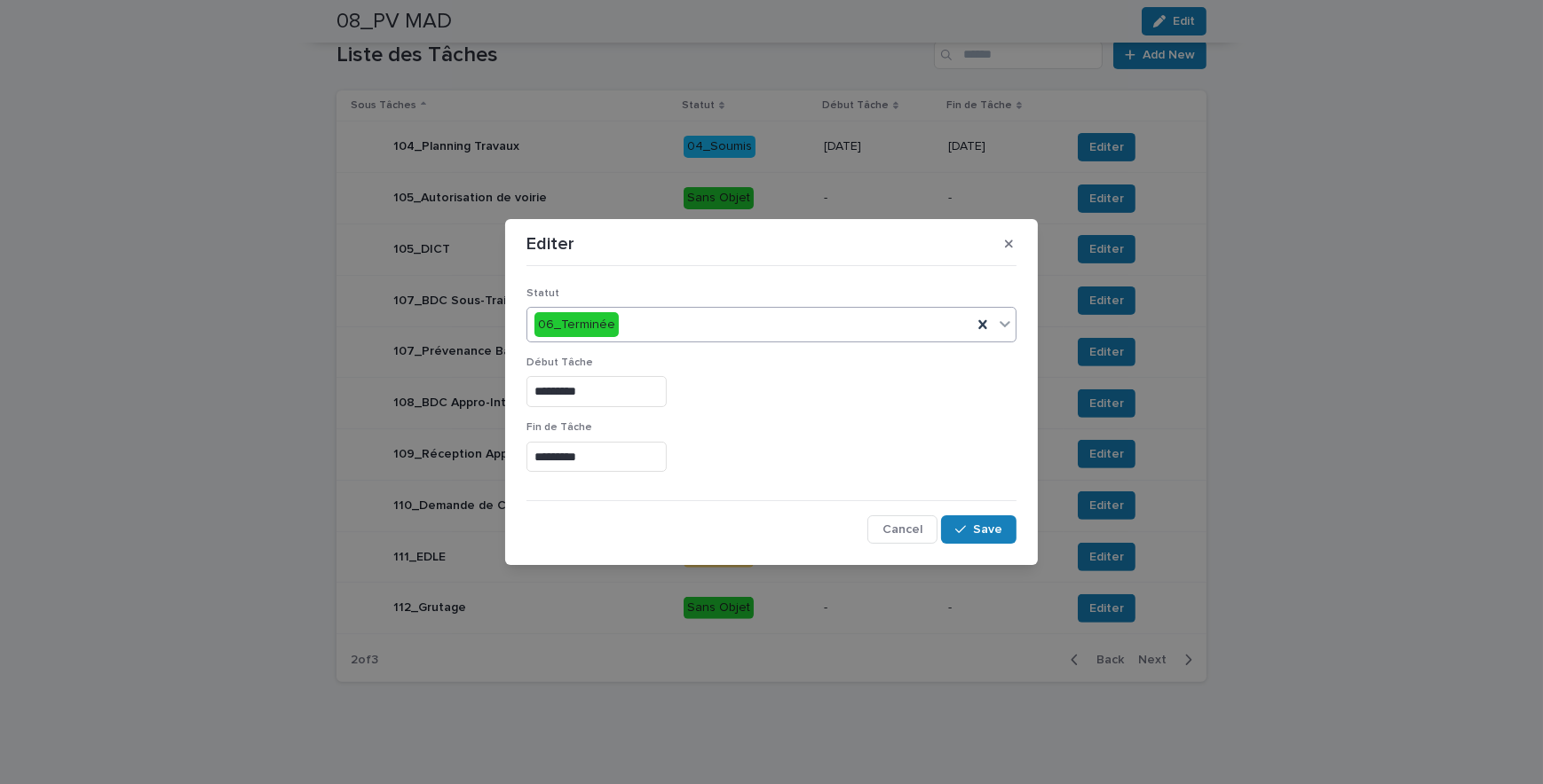
click at [547, 391] on input "*********" at bounding box center [597, 392] width 140 height 31
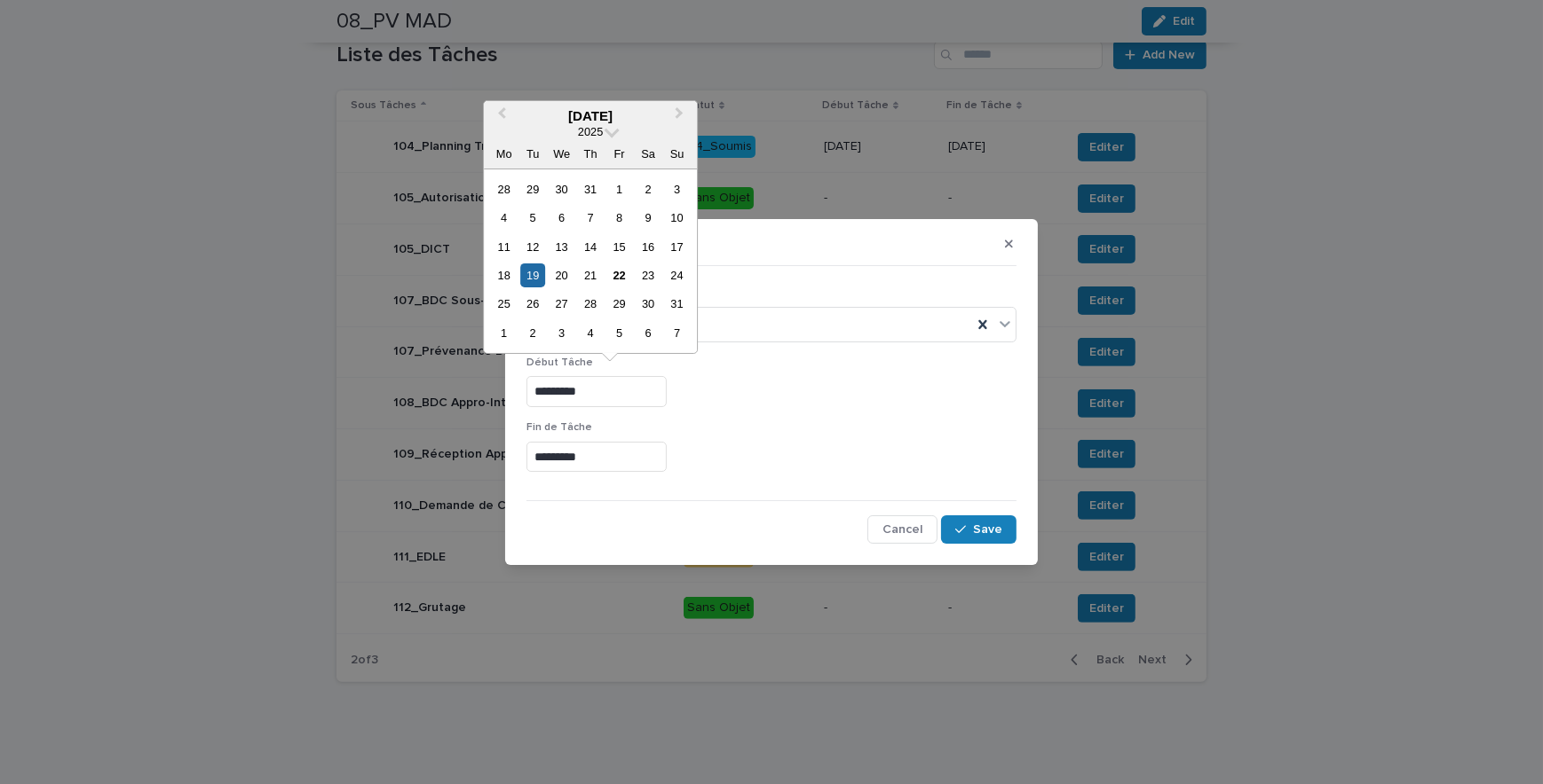
drag, startPoint x: 630, startPoint y: 386, endPoint x: 505, endPoint y: 387, distance: 125.0
click at [505, 387] on section "Editer Statut 06_Terminée Début Tâche ********* Fin [PERSON_NAME] ********* Can…" at bounding box center [771, 392] width 533 height 347
type input "*********"
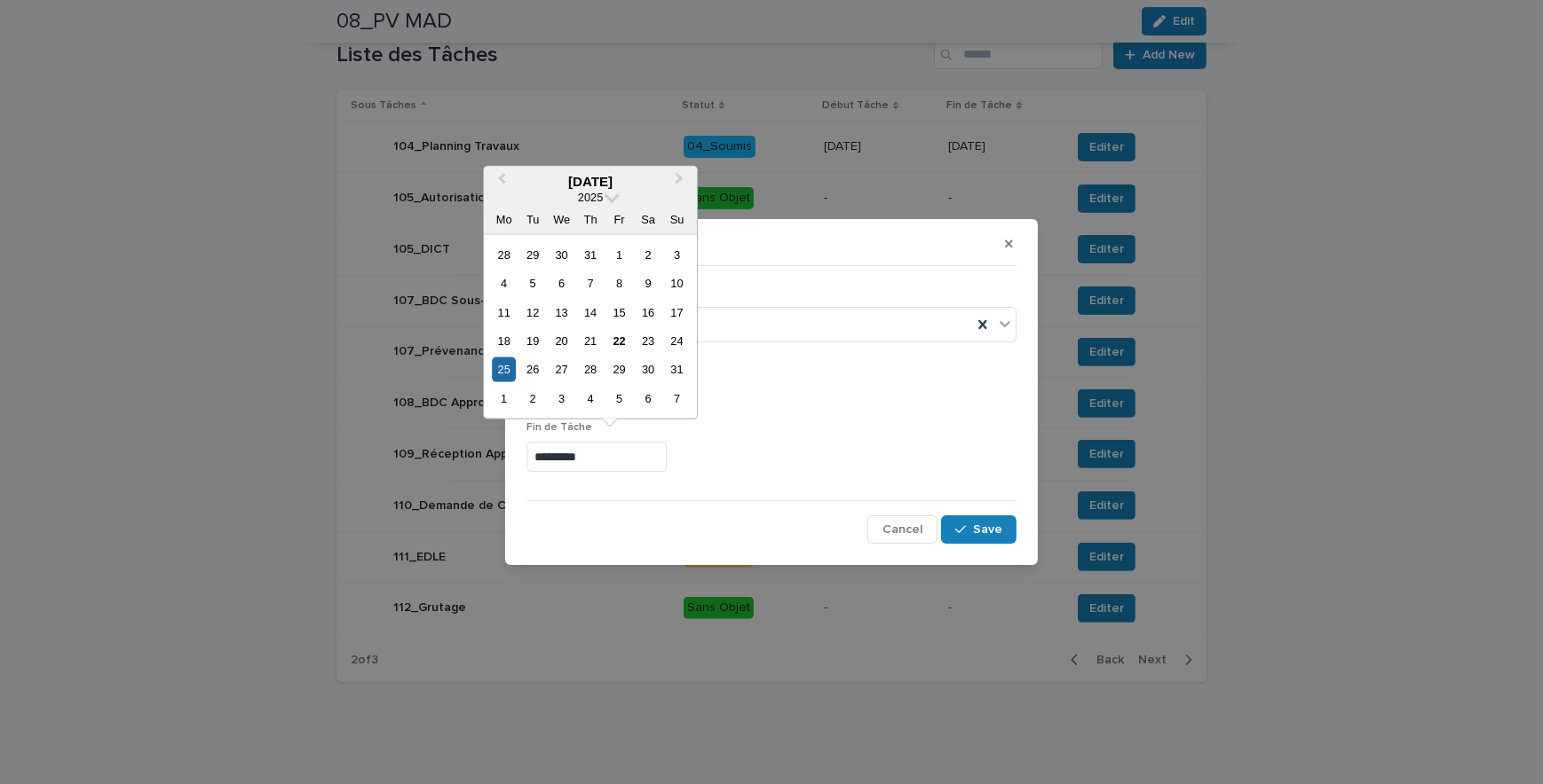
drag, startPoint x: 614, startPoint y: 452, endPoint x: 444, endPoint y: 452, distance: 170.0
click at [446, 452] on div "Editer Statut 06_Terminée Début Tâche ********* Fin [PERSON_NAME] ********* Can…" at bounding box center [771, 392] width 1543 height 784
paste input "text"
type input "*********"
click at [838, 427] on p "Fin de Tâche" at bounding box center [772, 427] width 490 height 12
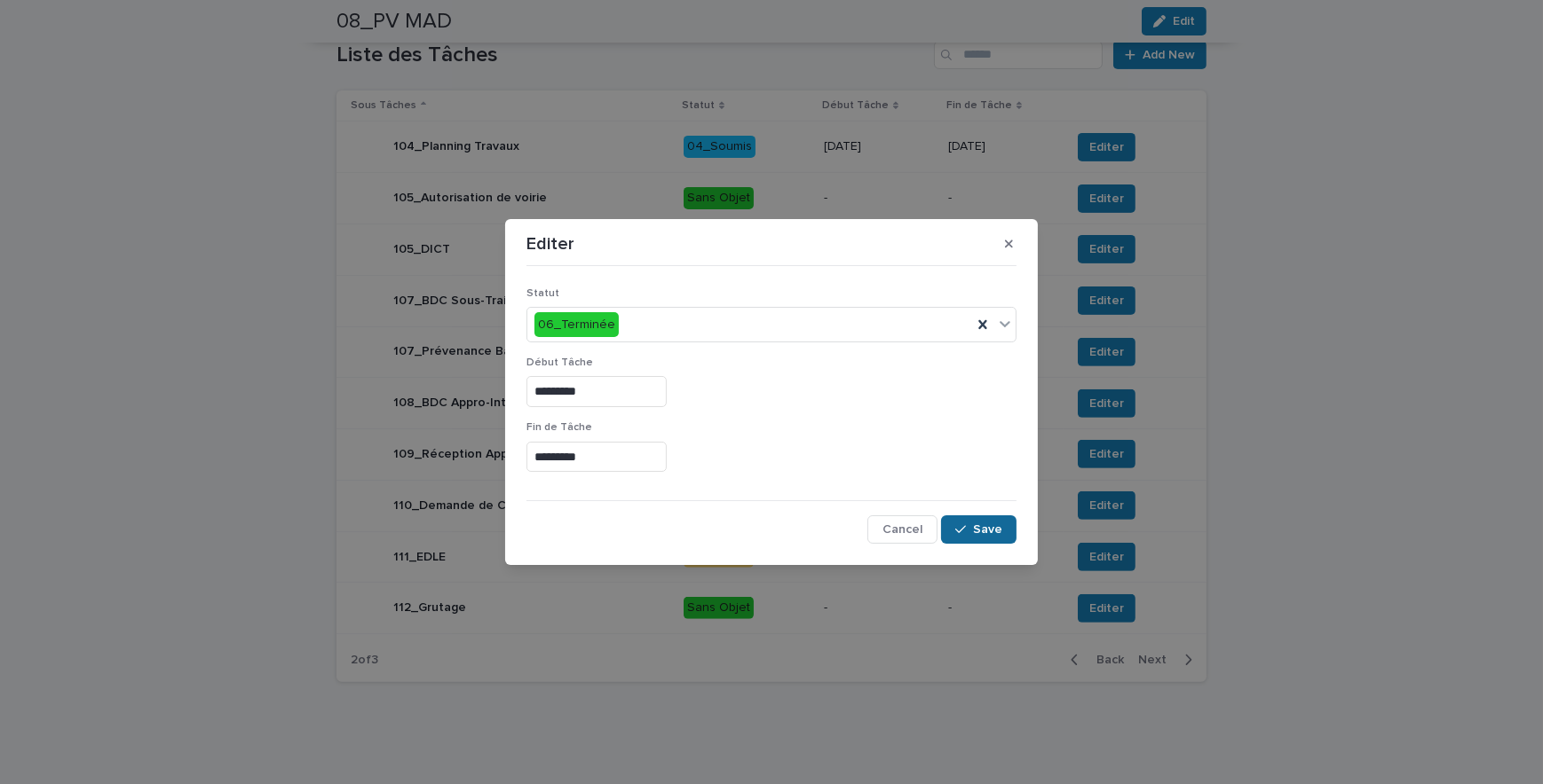
click at [1003, 524] on button "Save" at bounding box center [978, 529] width 76 height 29
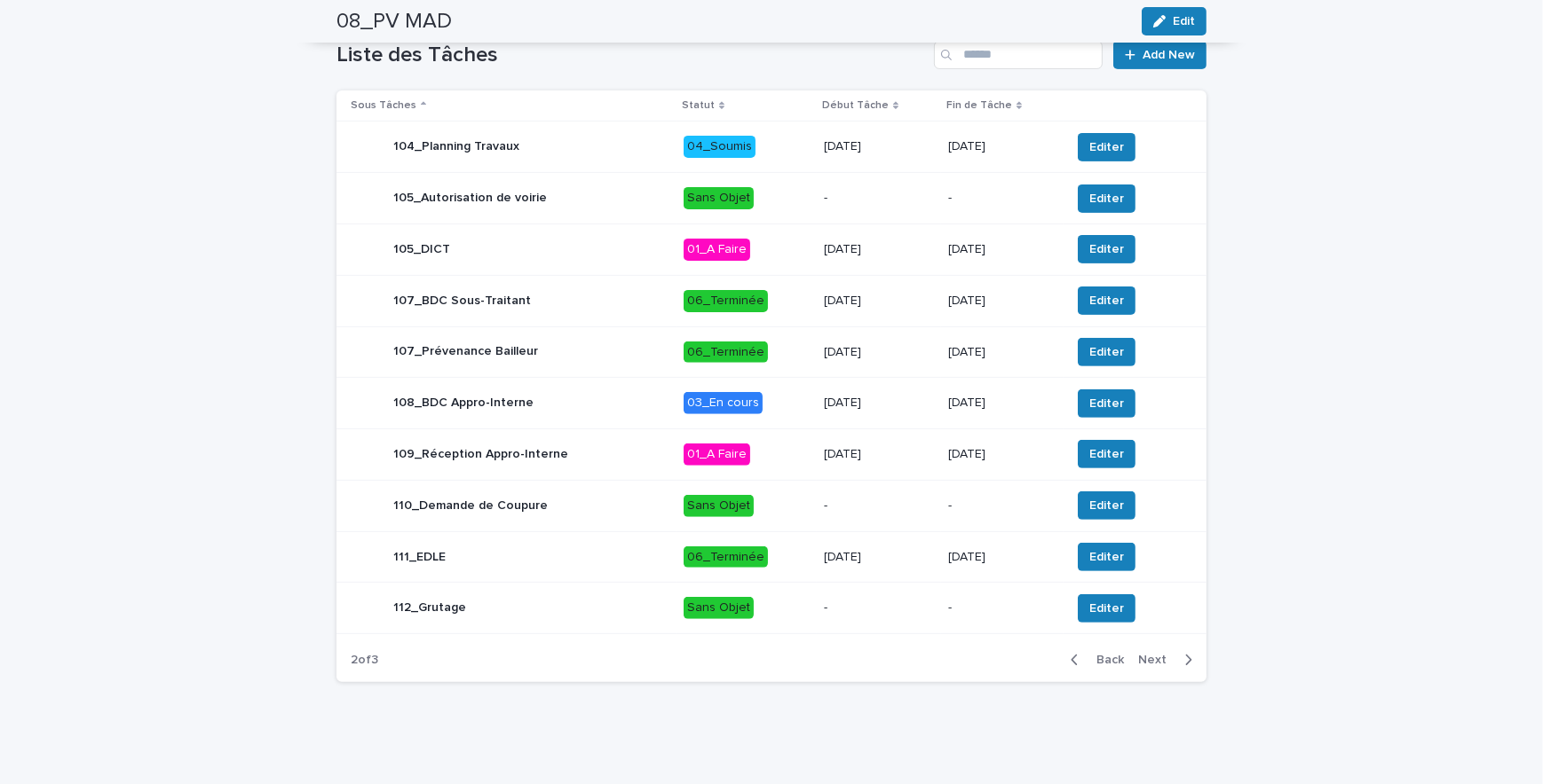
click at [1186, 661] on button "Next" at bounding box center [1169, 660] width 76 height 16
click at [1071, 661] on icon "button" at bounding box center [1075, 660] width 8 height 16
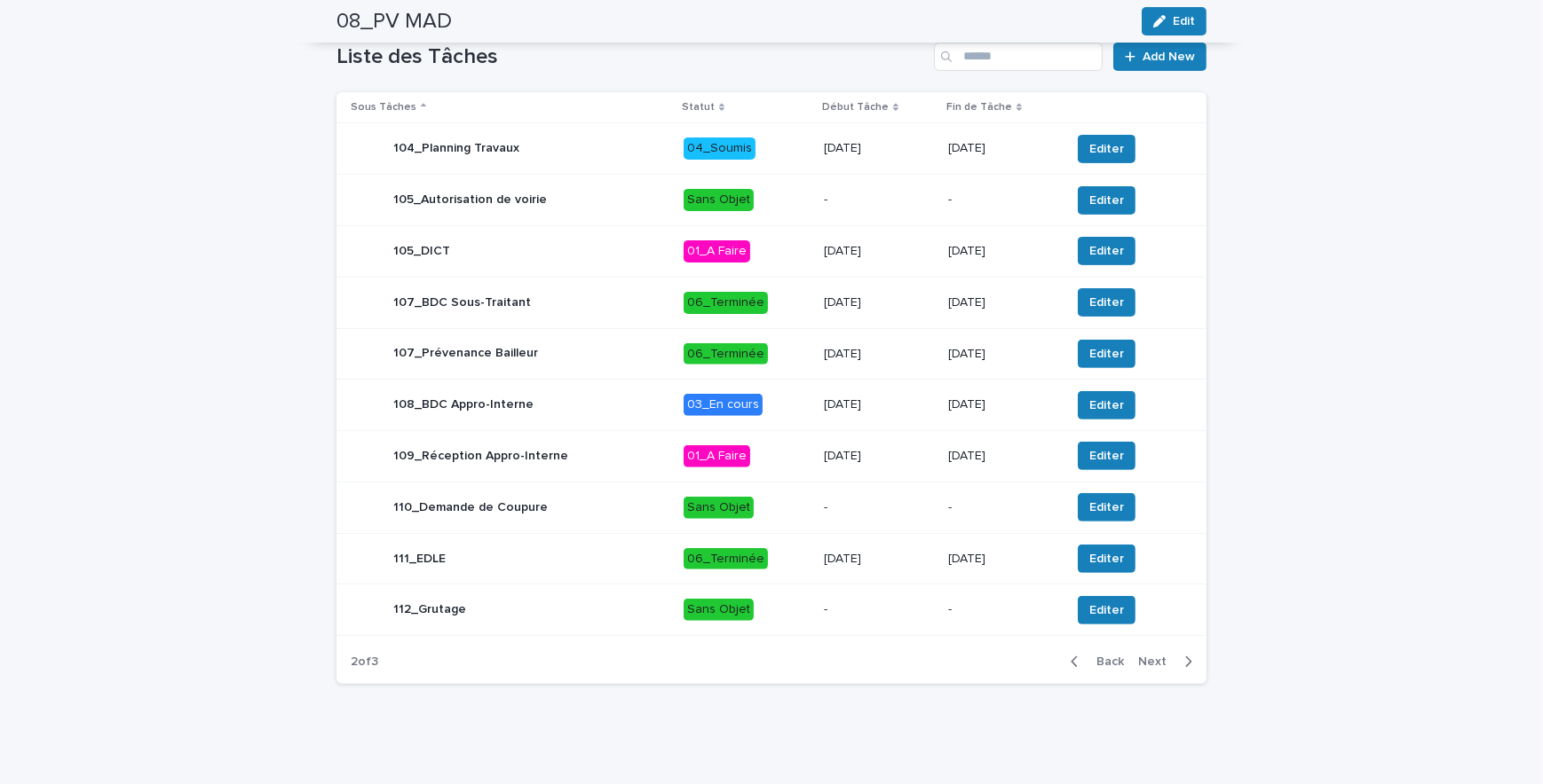
scroll to position [321, 0]
